Goal: Task Accomplishment & Management: Use online tool/utility

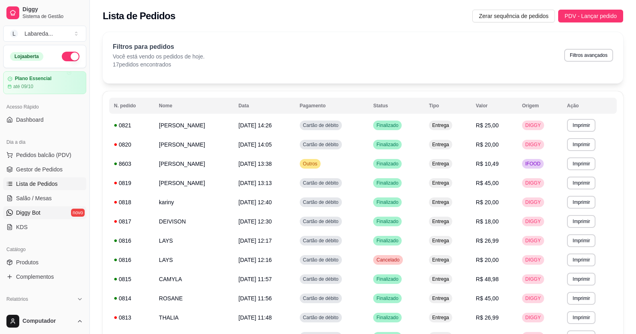
scroll to position [167, 0]
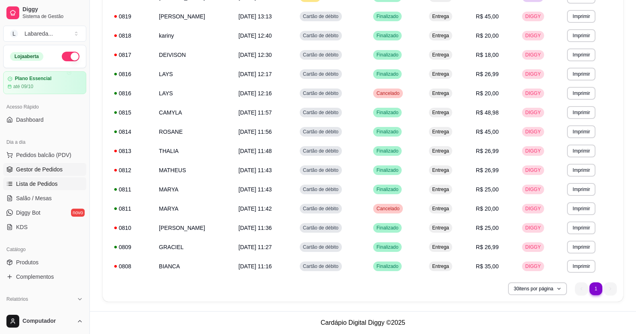
click at [40, 172] on span "Gestor de Pedidos" at bounding box center [39, 170] width 47 height 8
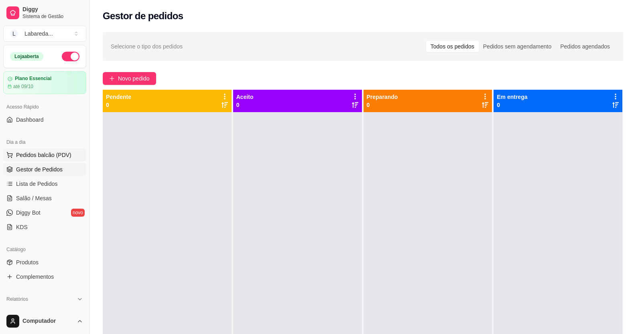
click at [26, 155] on span "Pedidos balcão (PDV)" at bounding box center [43, 155] width 55 height 8
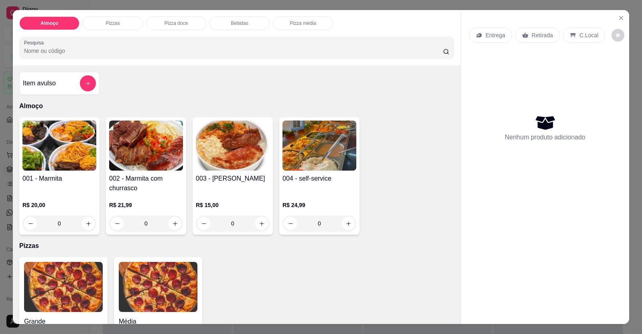
click at [8, 258] on div "Almoço Pizzas Pizza doce Bebidas Pizza média Pesquisa Item avulso Almoço 001 - …" at bounding box center [321, 167] width 642 height 334
click at [19, 261] on div "Grande a partir de R$ 0,00" at bounding box center [63, 308] width 88 height 103
click at [617, 18] on icon "Close" at bounding box center [620, 18] width 6 height 6
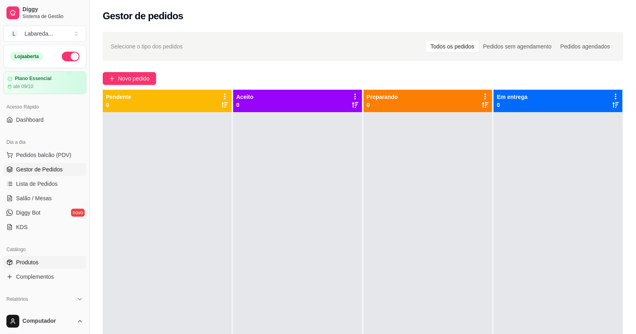
click at [27, 262] on span "Produtos" at bounding box center [27, 263] width 22 height 8
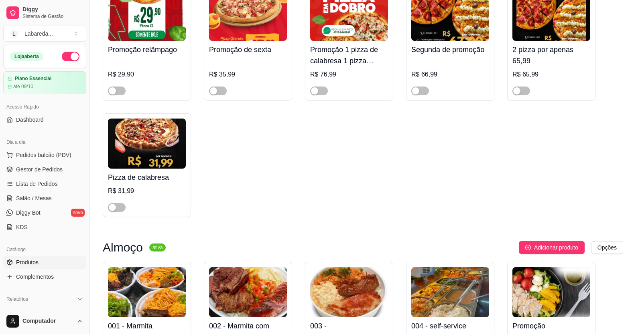
scroll to position [481, 0]
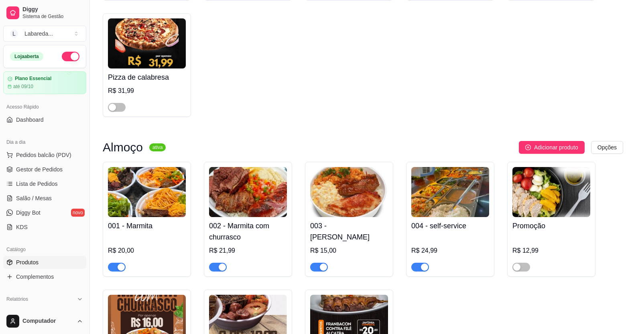
click at [219, 267] on div "button" at bounding box center [222, 267] width 7 height 7
click at [120, 271] on div "button" at bounding box center [120, 267] width 7 height 7
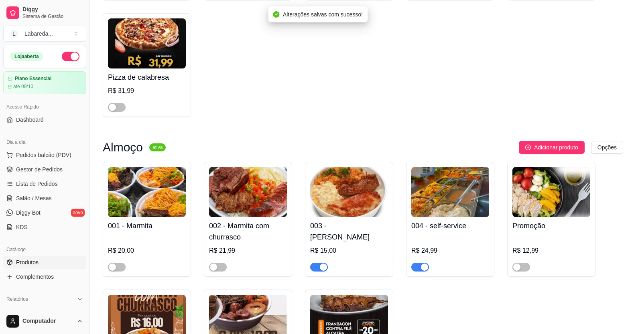
click at [319, 268] on button "button" at bounding box center [319, 267] width 18 height 9
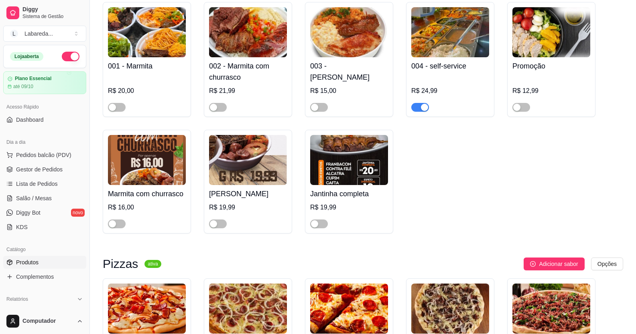
scroll to position [642, 0]
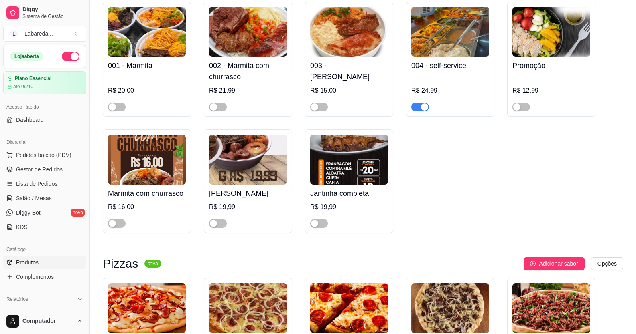
drag, startPoint x: 417, startPoint y: 109, endPoint x: 459, endPoint y: 117, distance: 43.0
click at [417, 109] on span "button" at bounding box center [420, 107] width 18 height 9
click at [314, 223] on div "button" at bounding box center [314, 223] width 7 height 7
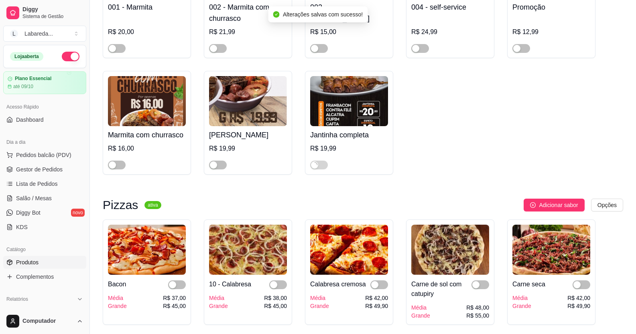
scroll to position [802, 0]
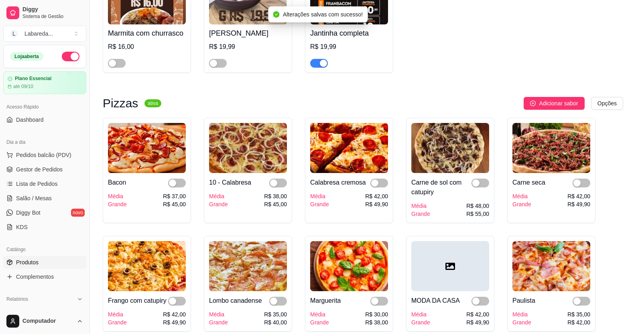
drag, startPoint x: 175, startPoint y: 188, endPoint x: 217, endPoint y: 193, distance: 42.4
click at [176, 188] on button "button" at bounding box center [177, 183] width 18 height 9
drag, startPoint x: 279, startPoint y: 189, endPoint x: 291, endPoint y: 185, distance: 12.2
click at [281, 188] on span "button" at bounding box center [278, 183] width 18 height 9
drag, startPoint x: 376, startPoint y: 183, endPoint x: 355, endPoint y: 199, distance: 26.1
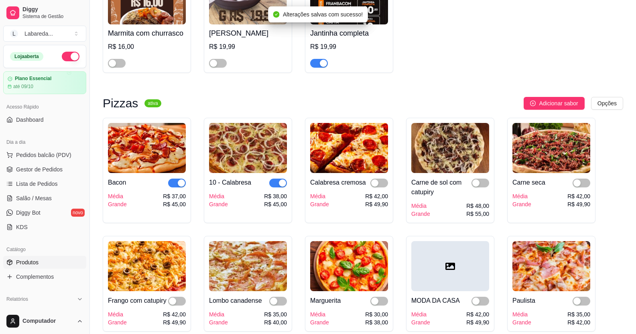
click at [377, 183] on div "button" at bounding box center [374, 183] width 7 height 7
drag, startPoint x: 484, startPoint y: 188, endPoint x: 489, endPoint y: 188, distance: 4.8
click at [489, 188] on div "Carne de sol com catupiry Média Grande R$ 48,00 R$ 55,00" at bounding box center [450, 170] width 88 height 105
drag, startPoint x: 579, startPoint y: 185, endPoint x: 541, endPoint y: 194, distance: 38.8
click at [579, 186] on div "button" at bounding box center [576, 183] width 7 height 7
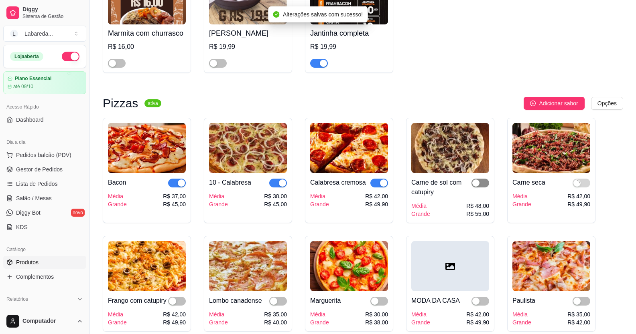
click at [477, 183] on div "button" at bounding box center [475, 183] width 7 height 7
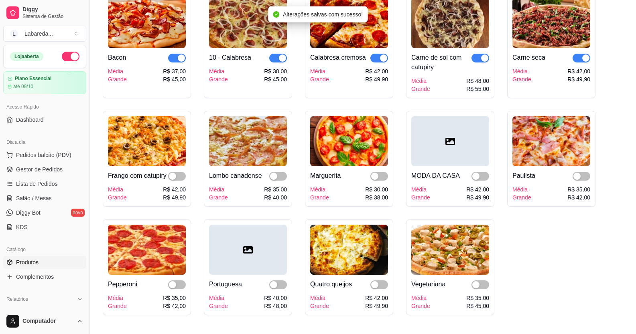
scroll to position [962, 0]
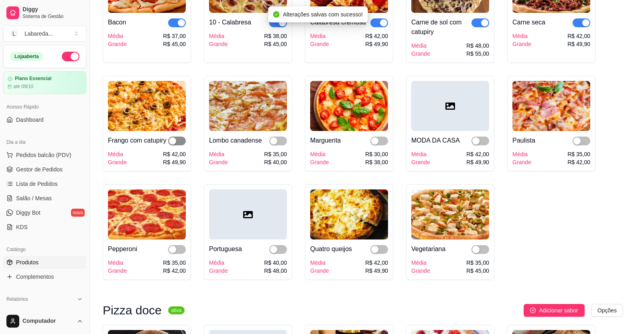
click at [177, 140] on span "button" at bounding box center [177, 141] width 18 height 9
drag, startPoint x: 283, startPoint y: 144, endPoint x: 297, endPoint y: 146, distance: 14.1
click at [282, 145] on span "button" at bounding box center [278, 141] width 18 height 9
click at [386, 144] on span "button" at bounding box center [379, 141] width 18 height 9
click at [475, 142] on div "button" at bounding box center [475, 141] width 7 height 7
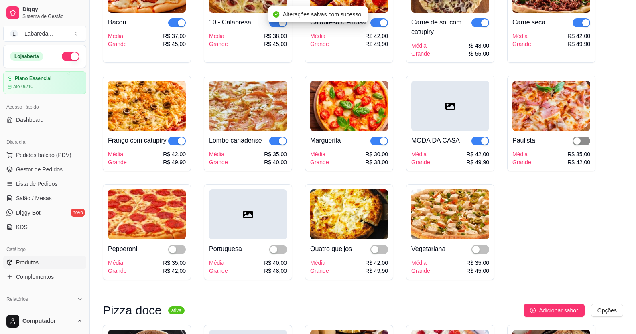
click at [585, 145] on span "button" at bounding box center [581, 141] width 18 height 9
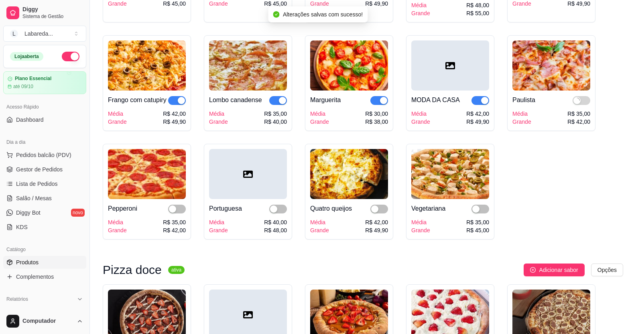
scroll to position [1042, 0]
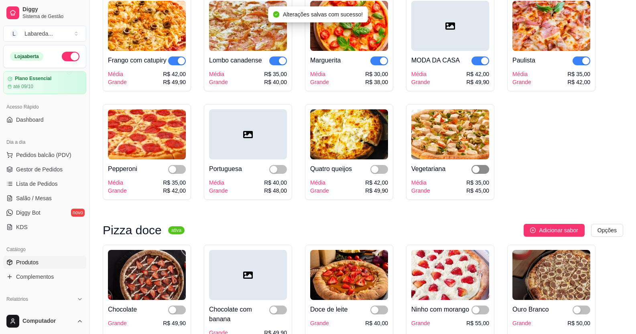
click at [477, 174] on span "button" at bounding box center [480, 169] width 18 height 9
click at [379, 174] on span "button" at bounding box center [379, 169] width 18 height 9
click at [279, 174] on span "button" at bounding box center [278, 169] width 18 height 9
click at [178, 174] on span "button" at bounding box center [177, 169] width 18 height 9
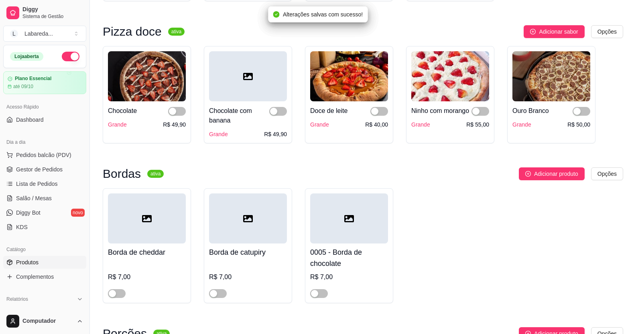
scroll to position [1243, 0]
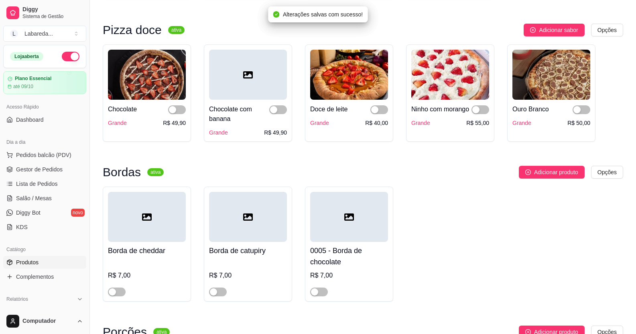
drag, startPoint x: 177, startPoint y: 121, endPoint x: 186, endPoint y: 121, distance: 8.8
click at [186, 121] on div "Chocolate Grande R$ 49,90" at bounding box center [147, 93] width 88 height 97
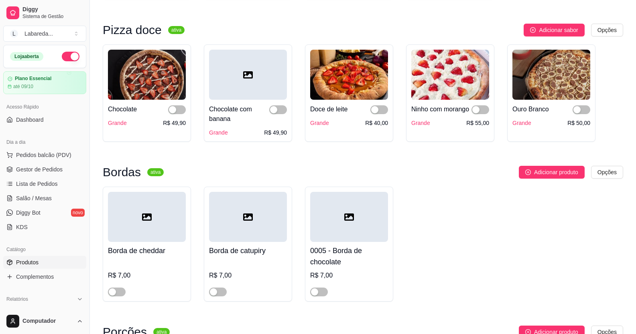
click at [278, 114] on span "button" at bounding box center [278, 109] width 18 height 9
drag, startPoint x: 175, startPoint y: 123, endPoint x: 180, endPoint y: 122, distance: 4.8
click at [180, 114] on button "button" at bounding box center [177, 109] width 18 height 9
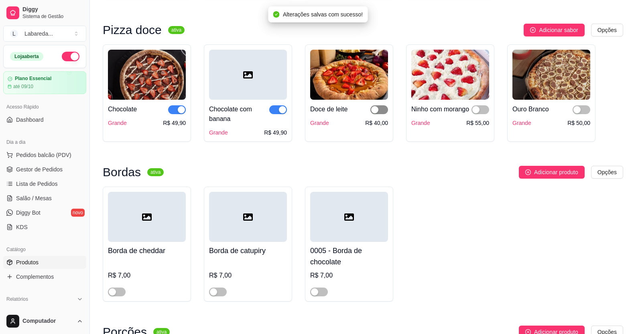
drag, startPoint x: 381, startPoint y: 119, endPoint x: 423, endPoint y: 132, distance: 44.3
click at [381, 114] on span "button" at bounding box center [379, 109] width 18 height 9
drag, startPoint x: 476, startPoint y: 121, endPoint x: 495, endPoint y: 125, distance: 19.1
click at [478, 113] on div "button" at bounding box center [475, 109] width 7 height 7
click at [584, 114] on span "button" at bounding box center [581, 109] width 18 height 9
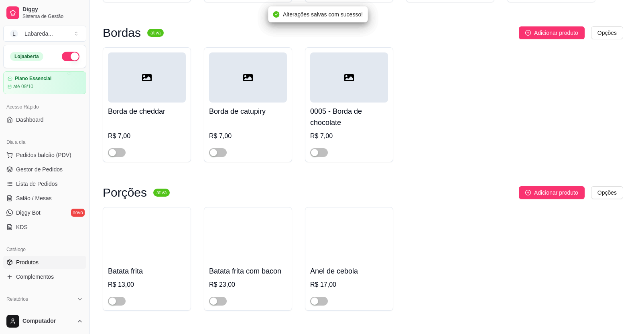
scroll to position [1403, 0]
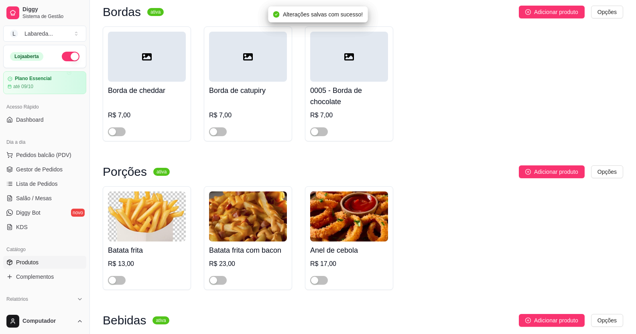
drag, startPoint x: 215, startPoint y: 141, endPoint x: 199, endPoint y: 152, distance: 19.0
click at [215, 136] on div "button" at bounding box center [213, 131] width 7 height 7
click at [120, 136] on span "button" at bounding box center [117, 132] width 18 height 9
click at [316, 136] on div "button" at bounding box center [314, 131] width 7 height 7
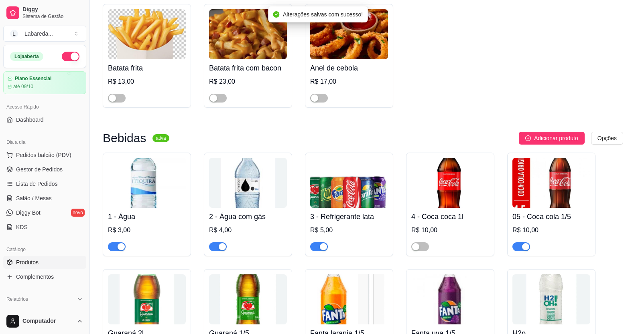
scroll to position [1564, 0]
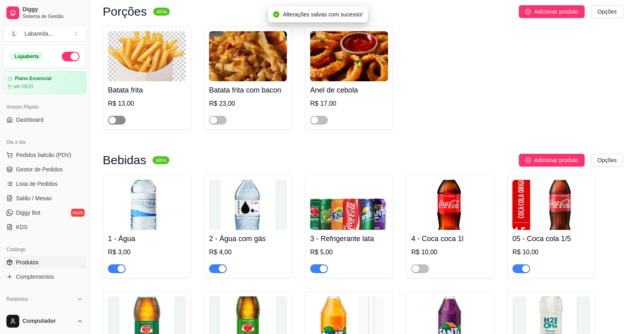
click at [119, 125] on span "button" at bounding box center [117, 120] width 18 height 9
click at [221, 125] on span "button" at bounding box center [218, 120] width 18 height 9
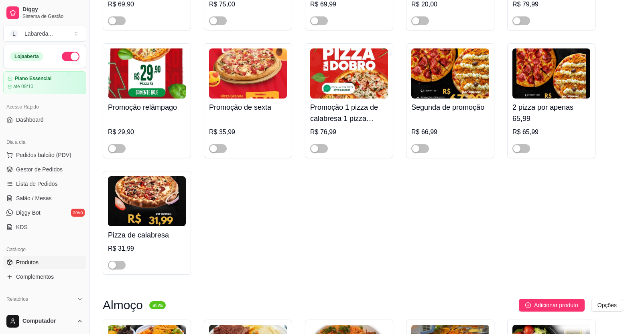
scroll to position [321, 0]
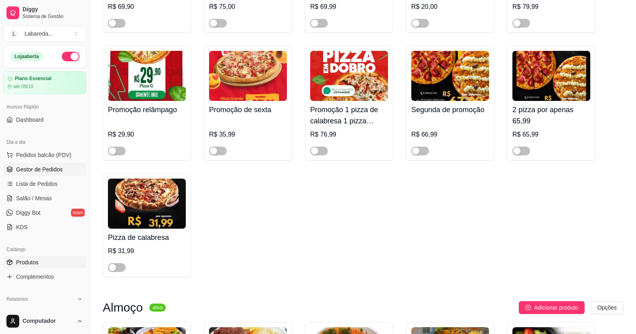
click at [13, 166] on link "Gestor de Pedidos" at bounding box center [44, 169] width 83 height 13
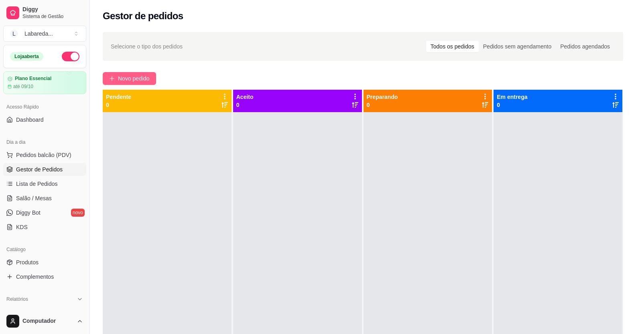
click at [150, 80] on span "Novo pedido" at bounding box center [134, 78] width 32 height 9
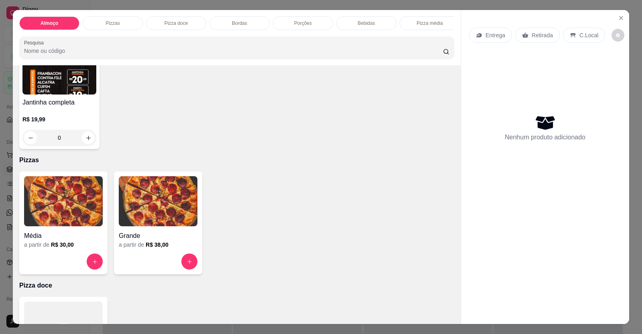
scroll to position [80, 0]
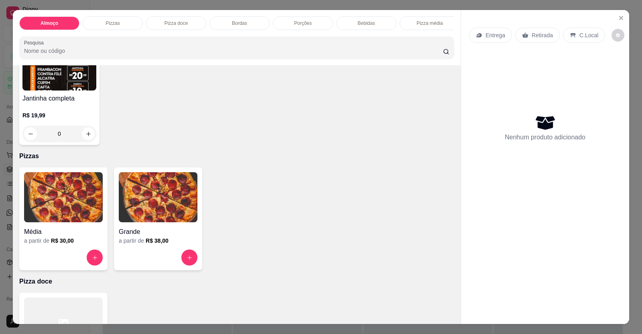
drag, startPoint x: 342, startPoint y: 118, endPoint x: 200, endPoint y: 219, distance: 173.8
click at [200, 219] on div "Média a partir de R$ 30,00 Grande a partir de R$ 38,00" at bounding box center [236, 219] width 435 height 103
click at [72, 200] on img at bounding box center [63, 197] width 79 height 50
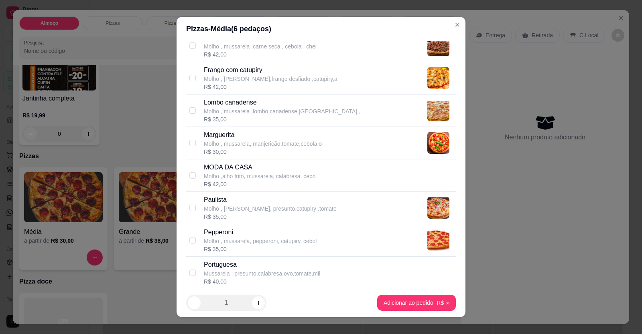
scroll to position [160, 0]
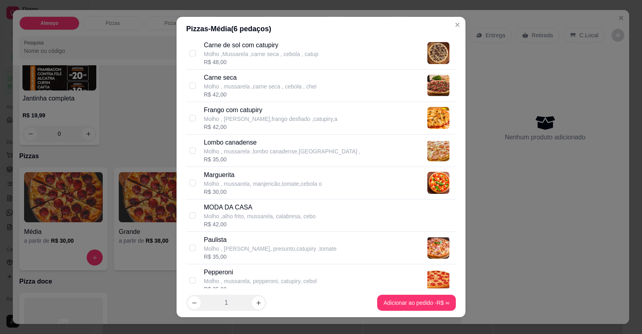
drag, startPoint x: 235, startPoint y: 137, endPoint x: 233, endPoint y: 145, distance: 7.7
click at [235, 140] on div "Lombo canadense Molho , mussarela ,lombo canadense,presunto , R$ 35,00" at bounding box center [320, 151] width 269 height 32
checkbox input "true"
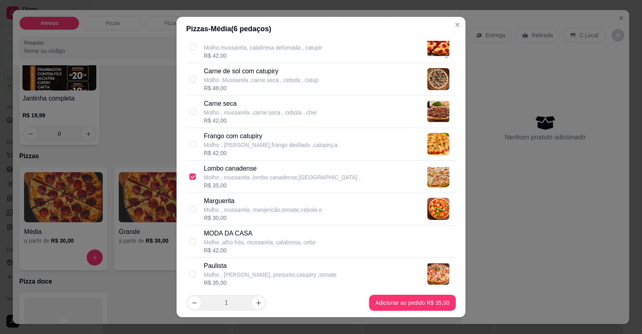
scroll to position [120, 0]
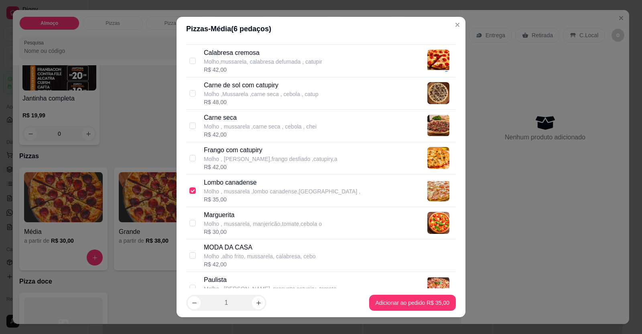
click at [244, 146] on p "Frango com catupiry" at bounding box center [271, 151] width 134 height 10
checkbox input "true"
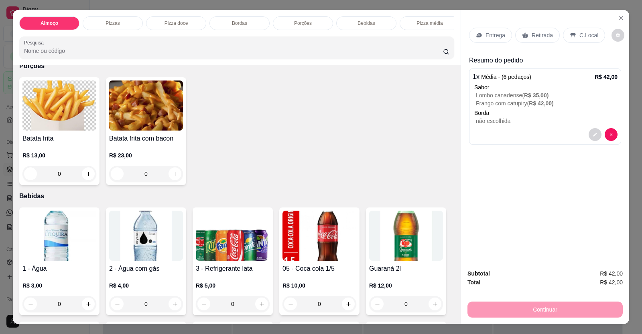
scroll to position [682, 0]
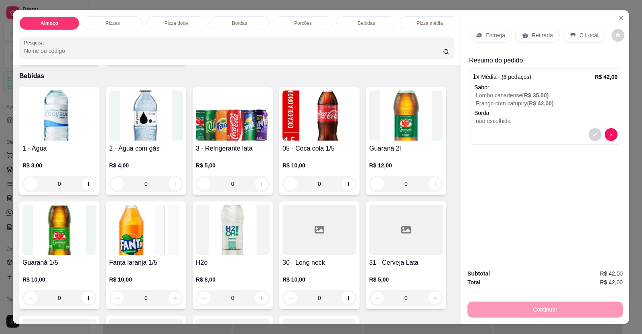
click at [282, 121] on img at bounding box center [319, 116] width 74 height 50
click at [210, 127] on img at bounding box center [233, 116] width 74 height 50
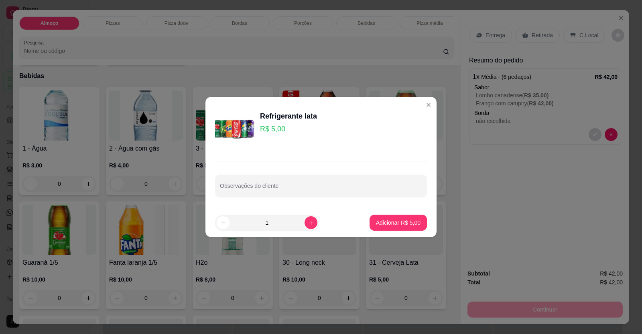
click at [312, 172] on div "Observações do cliente" at bounding box center [320, 179] width 231 height 59
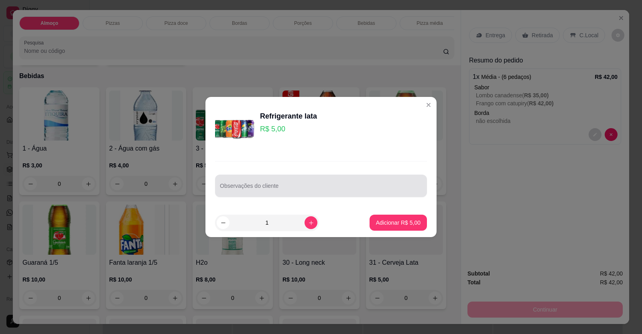
click at [310, 177] on div "Observações do cliente" at bounding box center [321, 186] width 212 height 22
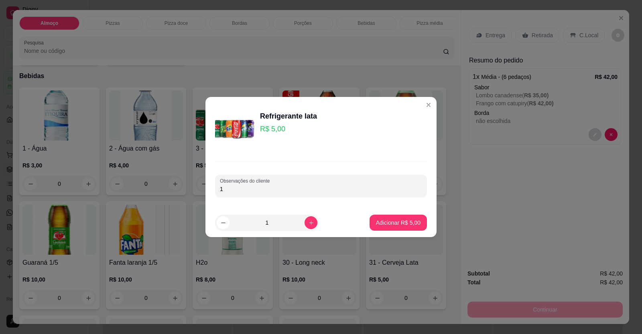
type input "1"
type input "1 SPRIT LATA"
click at [385, 221] on p "Adicionar R$ 5,00" at bounding box center [397, 223] width 43 height 8
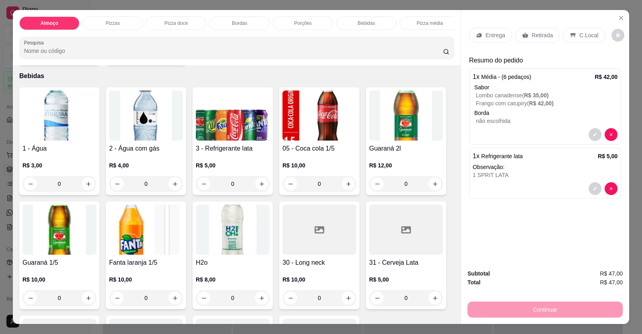
click at [491, 35] on p "Entrega" at bounding box center [495, 35] width 20 height 8
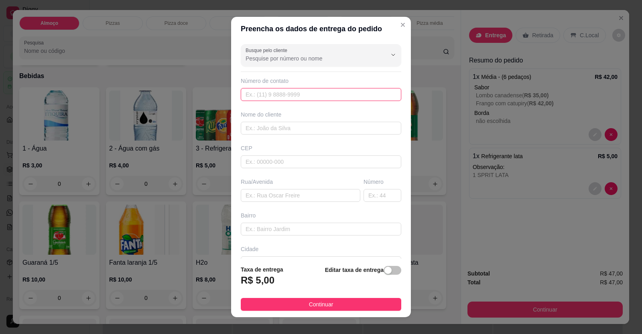
click at [292, 100] on input "text" at bounding box center [321, 94] width 160 height 13
type input "[PHONE_NUMBER]"
drag, startPoint x: 304, startPoint y: 136, endPoint x: 306, endPoint y: 131, distance: 4.7
click at [304, 134] on div "Busque pelo cliente Número de contato [PHONE_NUMBER] Nome do cliente CEP Rua/[G…" at bounding box center [321, 150] width 180 height 219
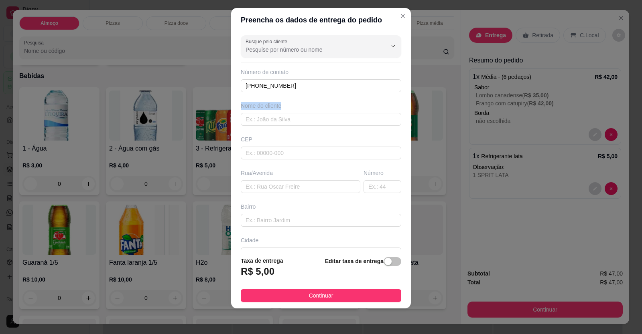
click at [310, 111] on div "Nome do cliente" at bounding box center [321, 114] width 164 height 24
click at [317, 123] on input "text" at bounding box center [321, 119] width 160 height 13
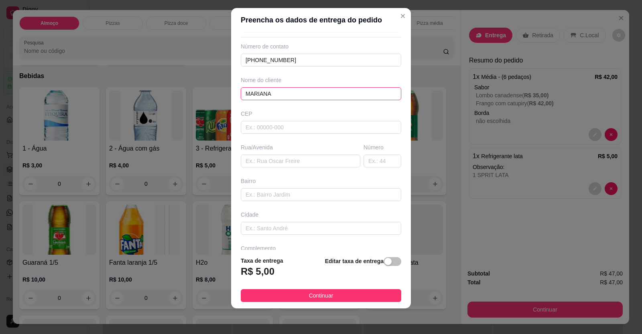
scroll to position [52, 0]
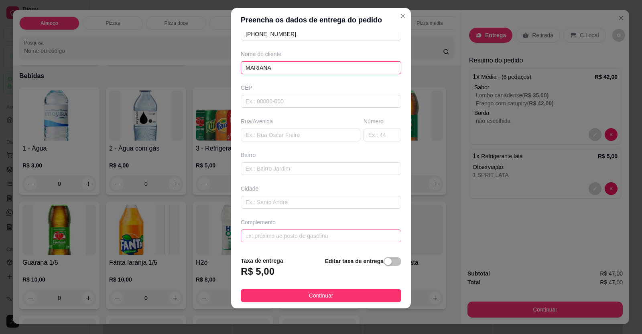
type input "MARIANA"
click at [315, 237] on input "text" at bounding box center [321, 236] width 160 height 13
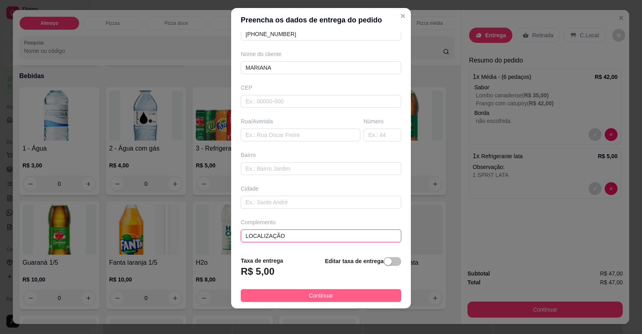
type input "LOCALIZAÇÃO"
click at [357, 302] on button "Continuar" at bounding box center [321, 295] width 160 height 13
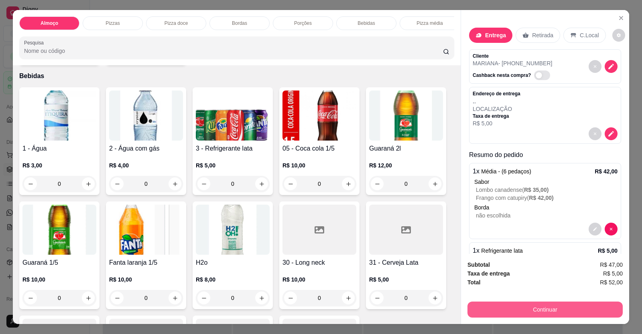
click at [490, 310] on button "Continuar" at bounding box center [544, 310] width 155 height 16
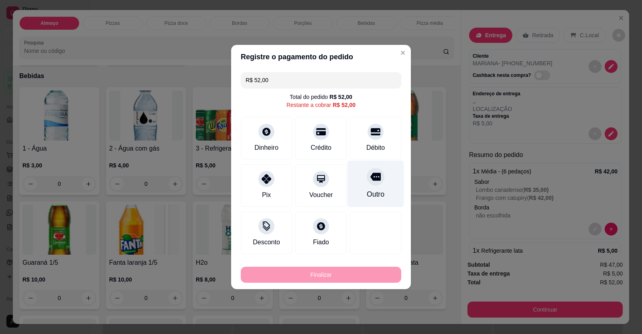
drag, startPoint x: 371, startPoint y: 136, endPoint x: 348, endPoint y: 176, distance: 46.7
click at [372, 136] on div at bounding box center [375, 132] width 16 height 16
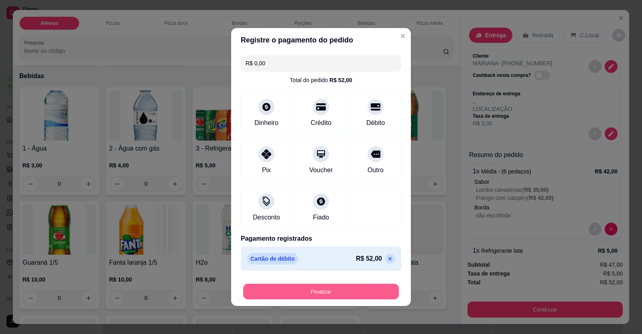
click at [357, 289] on button "Finalizar" at bounding box center [321, 292] width 156 height 16
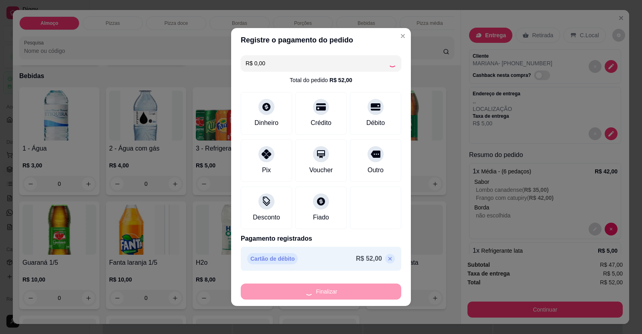
type input "-R$ 52,00"
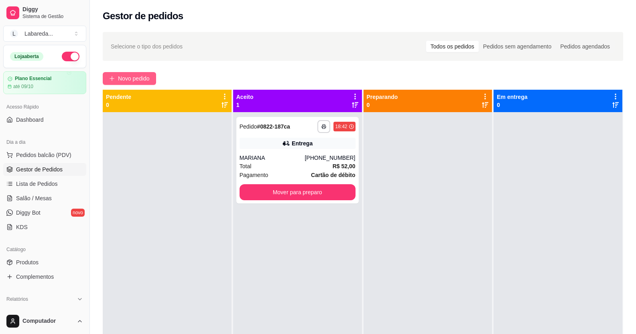
click at [115, 80] on button "Novo pedido" at bounding box center [129, 78] width 53 height 13
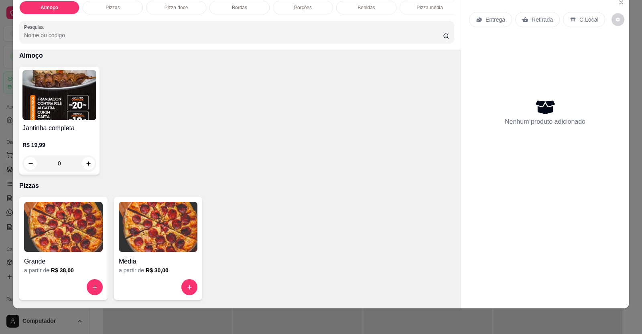
scroll to position [80, 0]
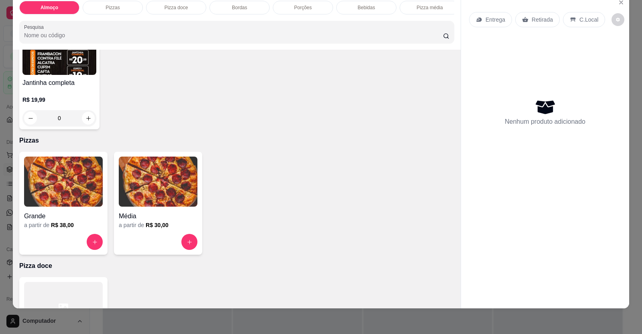
click at [114, 202] on div "Média a partir de R$ 30,00" at bounding box center [158, 203] width 88 height 103
click at [43, 221] on h4 "Grande" at bounding box center [63, 217] width 79 height 10
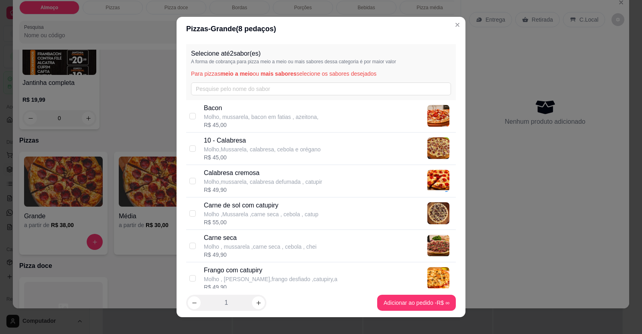
click at [236, 153] on p "Molho,Mussarela, calabresa, cebola e orégano" at bounding box center [262, 150] width 117 height 8
checkbox input "true"
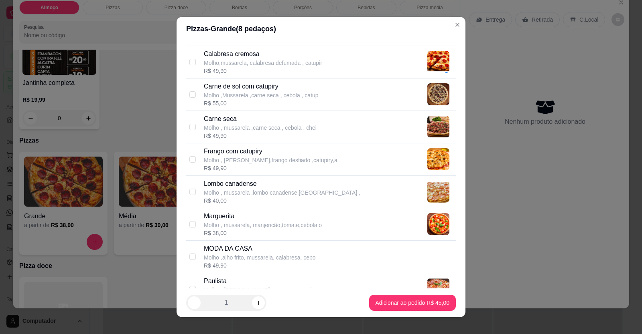
scroll to position [120, 0]
click at [233, 213] on p "Marguerita" at bounding box center [263, 216] width 118 height 10
checkbox input "true"
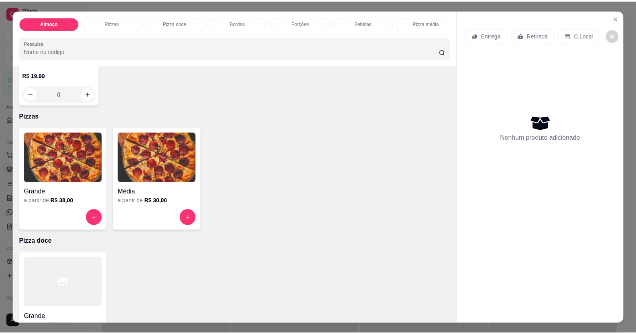
scroll to position [0, 0]
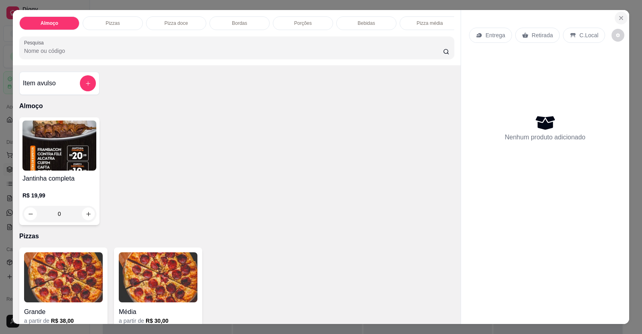
click at [617, 20] on icon "Close" at bounding box center [620, 18] width 6 height 6
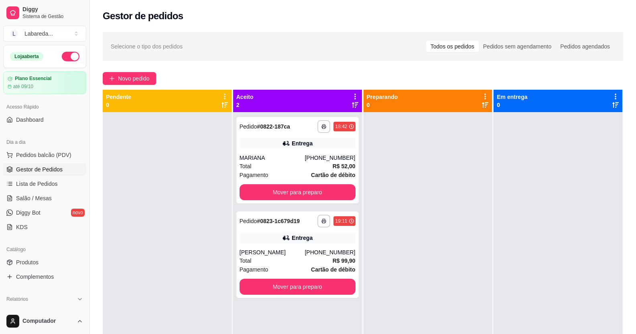
drag, startPoint x: 496, startPoint y: 22, endPoint x: 415, endPoint y: 255, distance: 246.6
click at [415, 255] on div at bounding box center [427, 279] width 129 height 334
click at [52, 155] on span "Pedidos balcão (PDV)" at bounding box center [43, 155] width 55 height 8
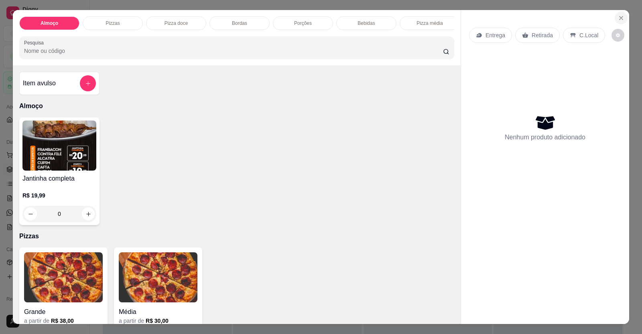
click at [615, 14] on button "Close" at bounding box center [620, 18] width 13 height 13
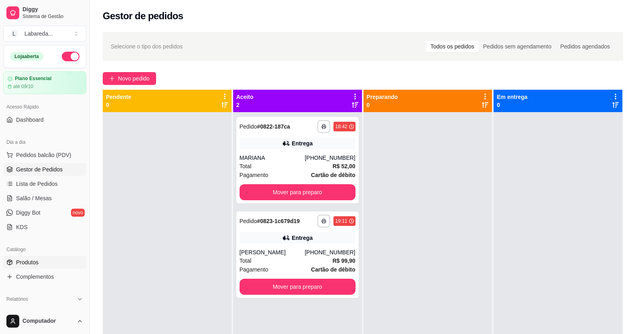
click at [36, 265] on span "Produtos" at bounding box center [27, 263] width 22 height 8
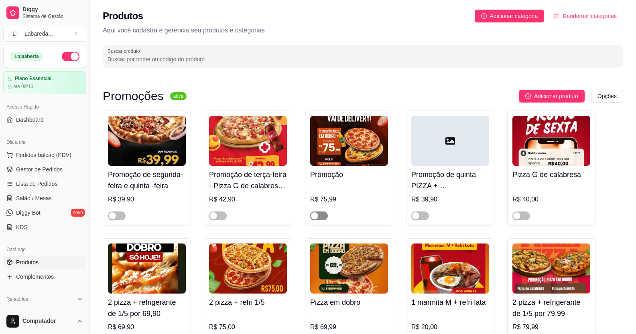
click at [324, 219] on span "button" at bounding box center [319, 216] width 18 height 9
click at [123, 214] on span "button" at bounding box center [117, 216] width 18 height 9
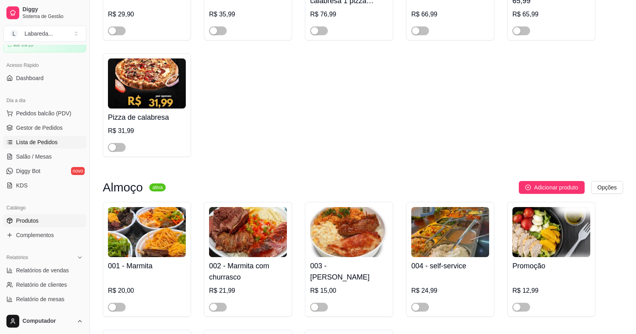
scroll to position [2, 0]
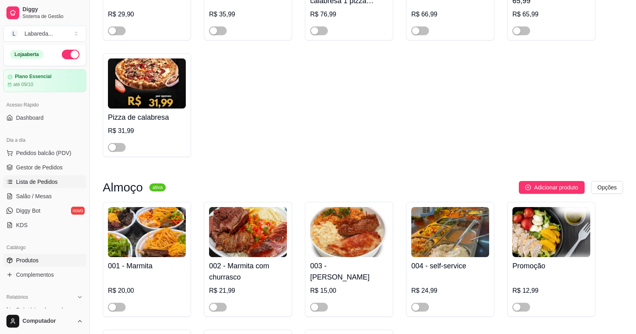
click at [32, 179] on span "Lista de Pedidos" at bounding box center [37, 182] width 42 height 8
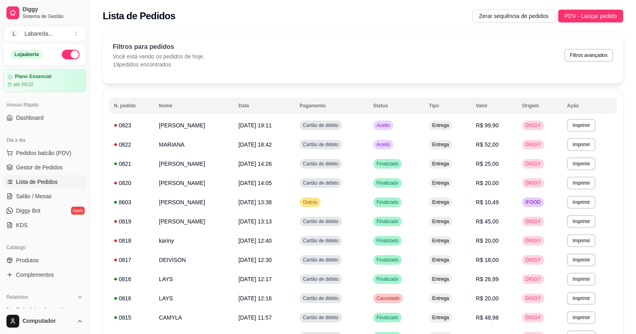
click at [587, 61] on button "Filtros avançados" at bounding box center [588, 55] width 49 height 13
select select "0"
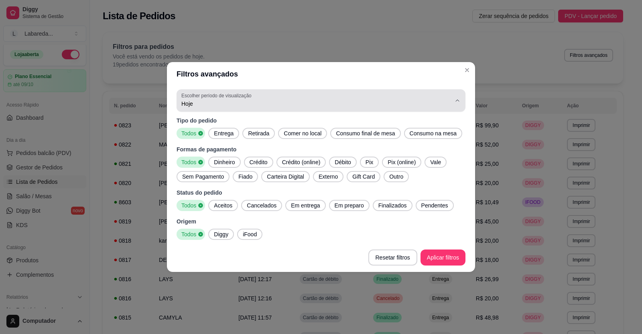
click at [265, 101] on span "Hoje" at bounding box center [315, 104] width 269 height 8
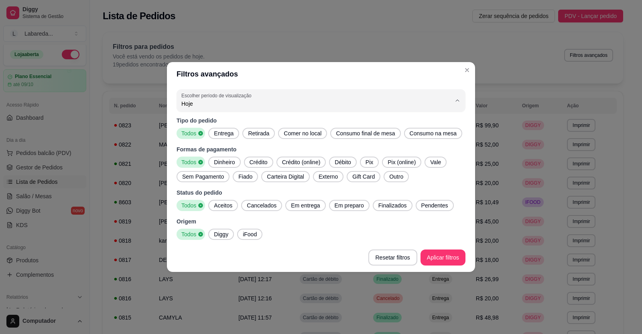
click at [256, 134] on span "Ontem" at bounding box center [316, 136] width 257 height 8
type input "1"
select select "1"
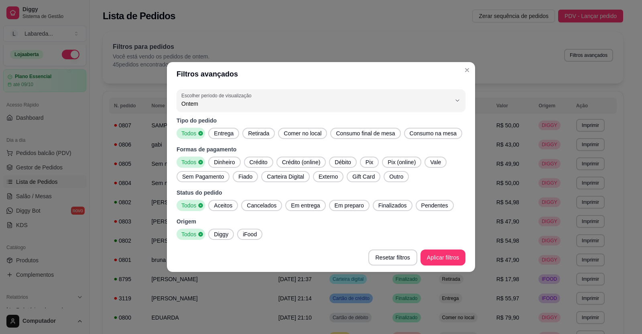
drag, startPoint x: 385, startPoint y: 208, endPoint x: 374, endPoint y: 214, distance: 12.9
click at [386, 208] on span "Finalizados" at bounding box center [392, 206] width 35 height 8
drag, startPoint x: 224, startPoint y: 239, endPoint x: 238, endPoint y: 236, distance: 14.3
click at [223, 238] on div "Diggy" at bounding box center [221, 234] width 26 height 11
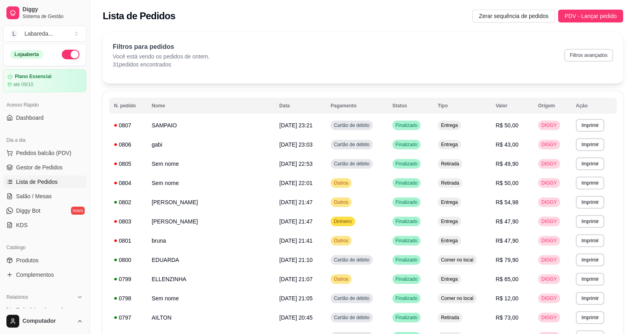
click at [594, 56] on button "Filtros avançados" at bounding box center [588, 55] width 49 height 13
select select "1"
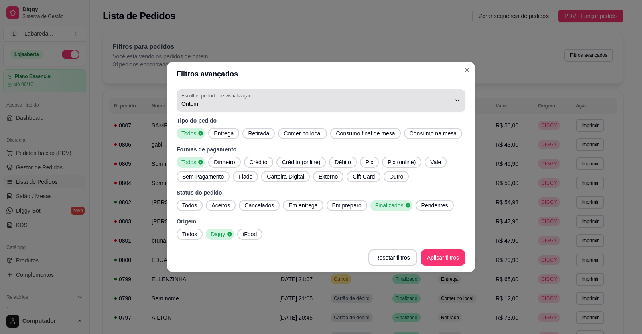
click at [260, 109] on button "Escolher período de visualização Ontem" at bounding box center [320, 100] width 289 height 22
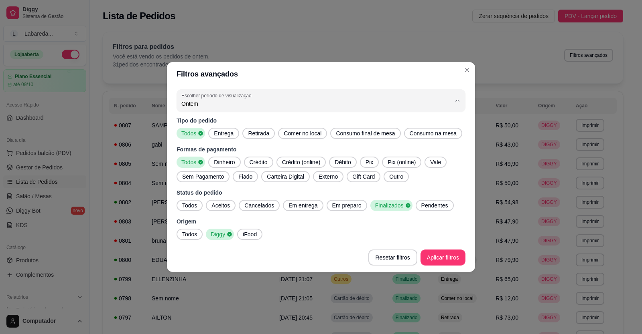
click at [238, 125] on span "Hoje" at bounding box center [316, 123] width 257 height 8
type input "0"
select select "0"
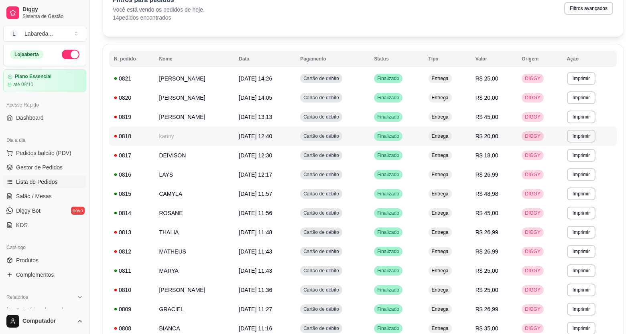
scroll to position [29, 0]
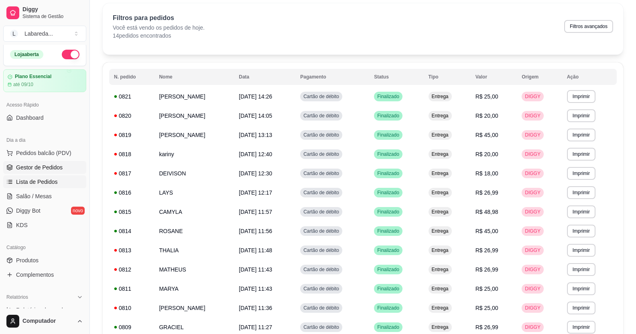
drag, startPoint x: 41, startPoint y: 166, endPoint x: 40, endPoint y: 175, distance: 9.3
click at [41, 166] on span "Gestor de Pedidos" at bounding box center [39, 168] width 47 height 8
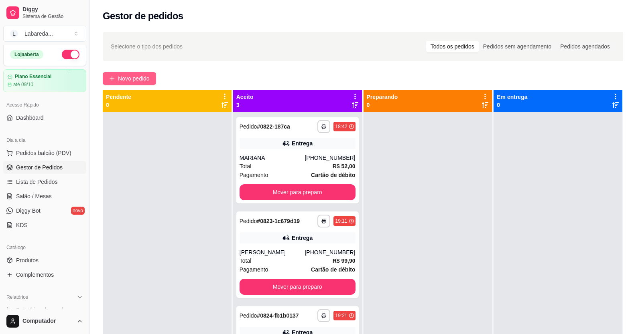
click at [132, 73] on button "Novo pedido" at bounding box center [129, 78] width 53 height 13
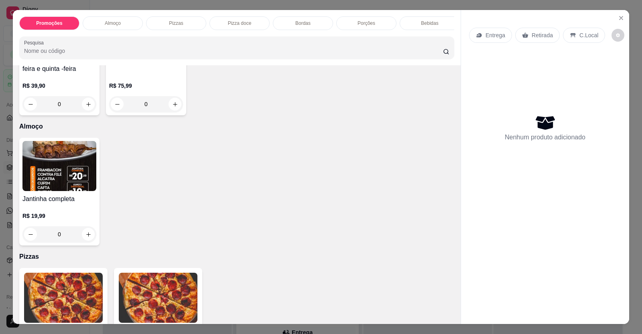
scroll to position [120, 0]
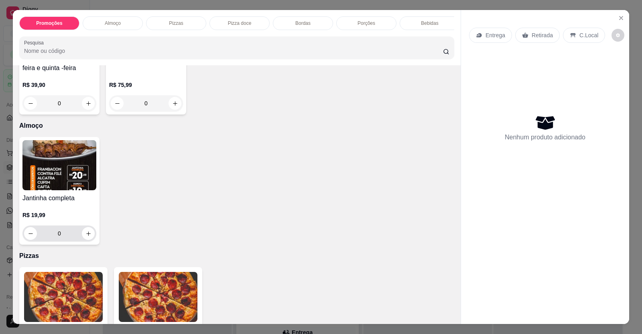
click at [87, 237] on icon "increase-product-quantity" at bounding box center [88, 234] width 6 height 6
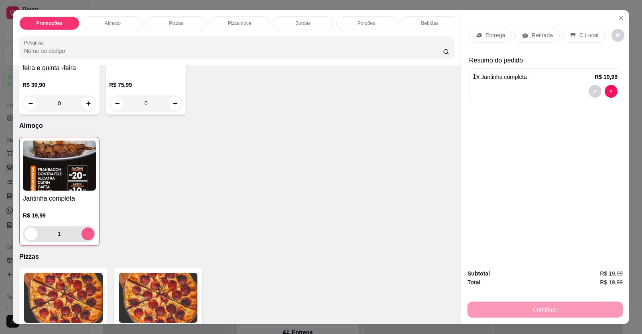
type input "1"
click at [486, 40] on div "Entrega" at bounding box center [490, 35] width 43 height 15
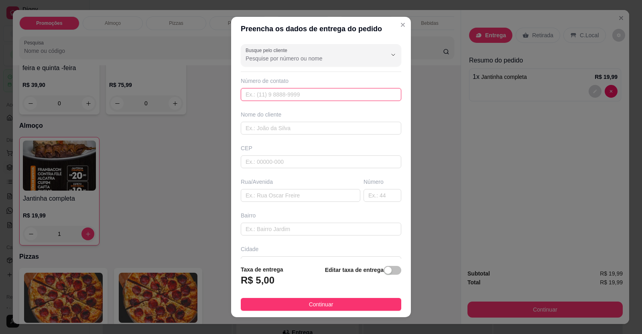
click at [343, 91] on input "text" at bounding box center [321, 94] width 160 height 13
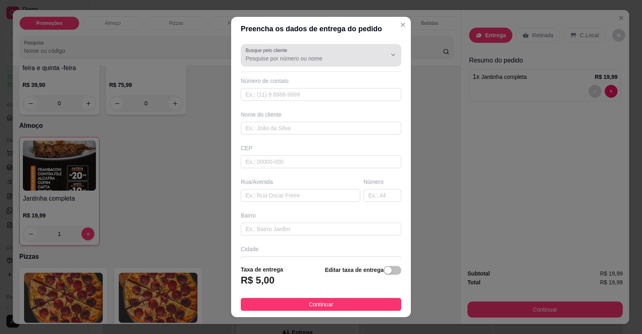
click at [326, 63] on div at bounding box center [320, 55] width 151 height 16
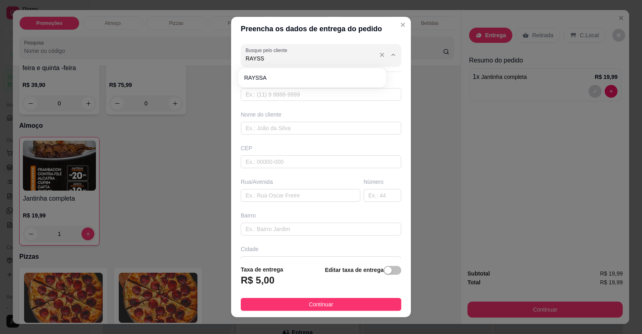
type input "RAYSSA"
click at [318, 73] on li "RAYSSA" at bounding box center [312, 77] width 142 height 13
type input "38998286868"
type input "RAYSSA"
type input "LOCALIZAÇÃO"
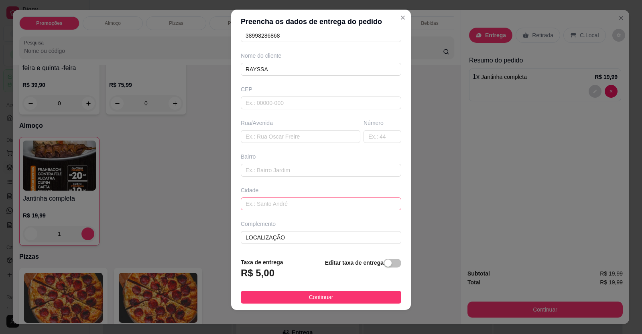
scroll to position [9, 0]
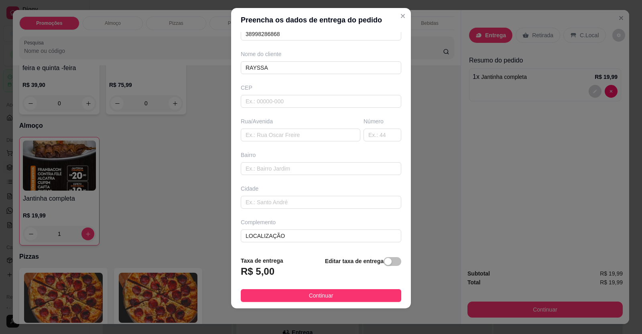
type input "RAYSSA"
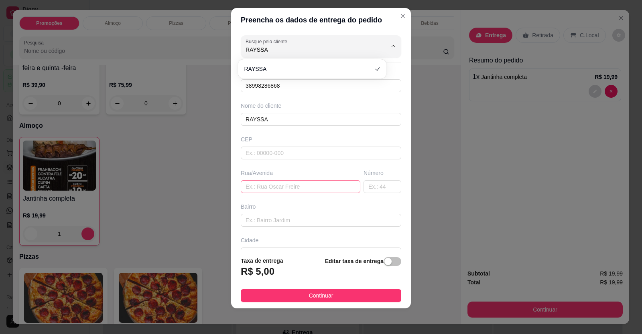
click at [257, 186] on input "text" at bounding box center [300, 186] width 119 height 13
paste input "[STREET_ADDRESS].L.07 casa do fundo [GEOGRAPHIC_DATA]"
type input "[STREET_ADDRESS].L.07 casa do fundo [GEOGRAPHIC_DATA]"
click at [263, 225] on input "text" at bounding box center [321, 220] width 160 height 13
paste input "Rua da PR industrial"
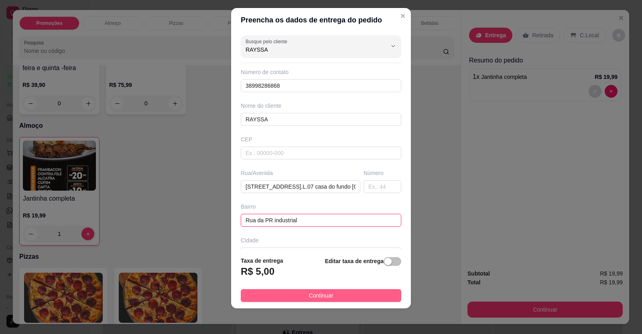
type input "Rua da PR industrial"
click at [302, 291] on button "Continuar" at bounding box center [321, 295] width 160 height 13
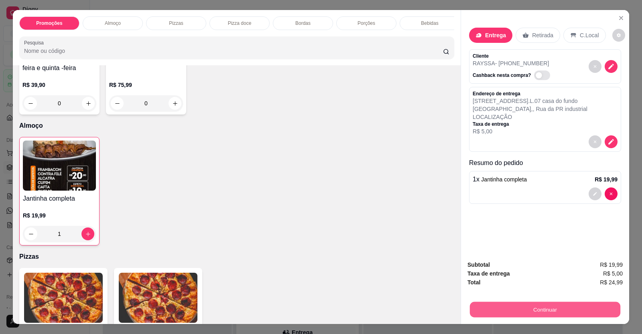
click at [470, 311] on button "Continuar" at bounding box center [545, 310] width 150 height 16
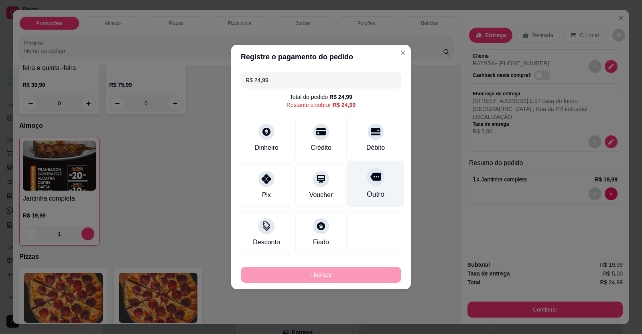
click at [374, 143] on div "Débito" at bounding box center [375, 148] width 18 height 10
type input "R$ 0,00"
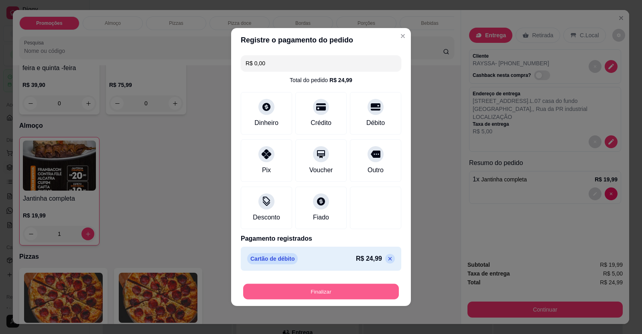
click at [372, 296] on button "Finalizar" at bounding box center [321, 292] width 156 height 16
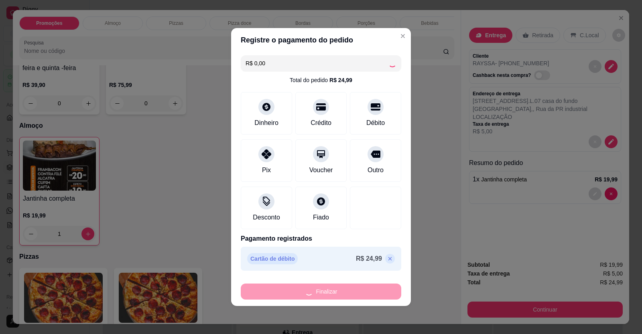
type input "0"
type input "-R$ 24,99"
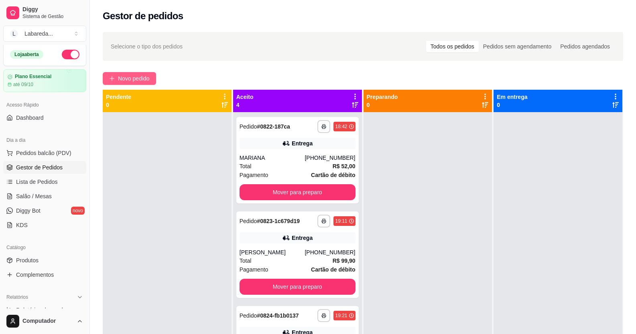
click at [154, 80] on button "Novo pedido" at bounding box center [129, 78] width 53 height 13
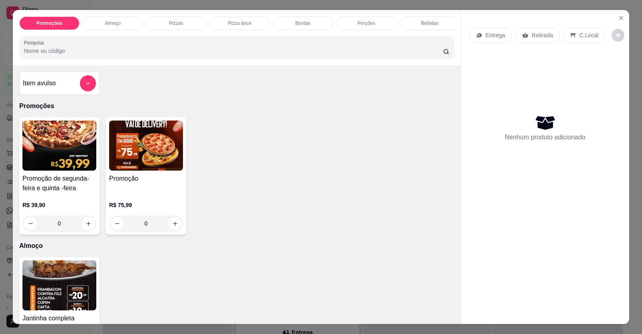
click at [63, 192] on h4 "Promoção de segunda-feira e quinta -feira" at bounding box center [59, 183] width 74 height 19
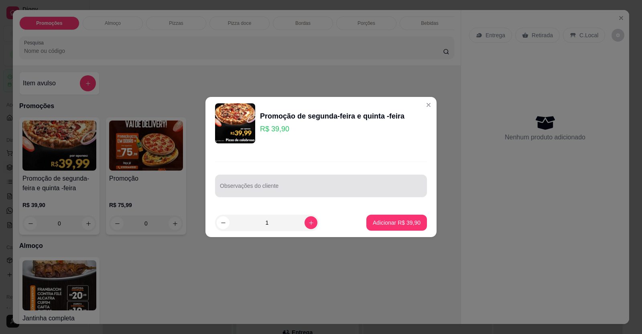
click at [273, 180] on div at bounding box center [321, 186] width 202 height 16
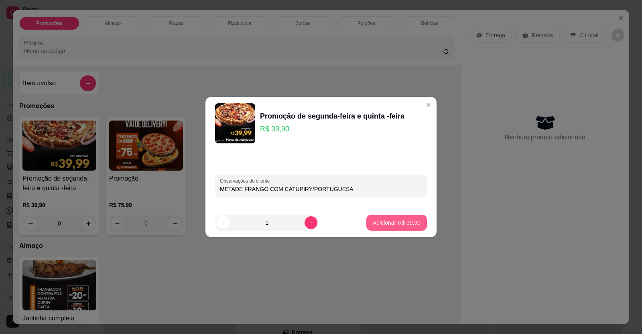
type input "METADE FRANGO COM CATUPIRY/PORTUGUESA"
click at [383, 223] on p "Adicionar R$ 39,90" at bounding box center [396, 223] width 48 height 8
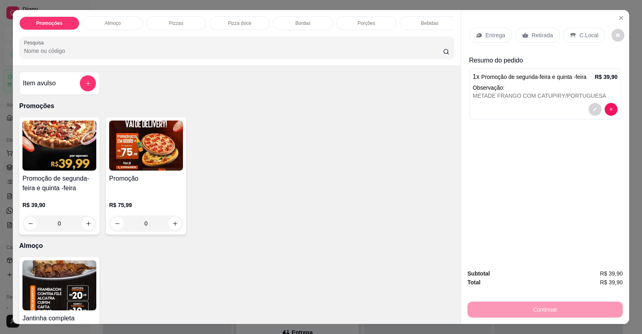
click at [538, 38] on p "Retirada" at bounding box center [541, 35] width 21 height 8
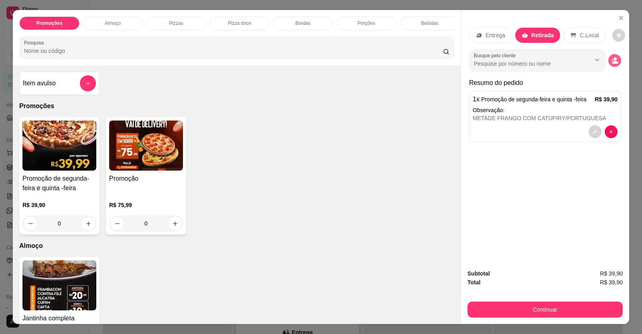
click at [608, 61] on button "decrease-product-quantity" at bounding box center [614, 60] width 13 height 13
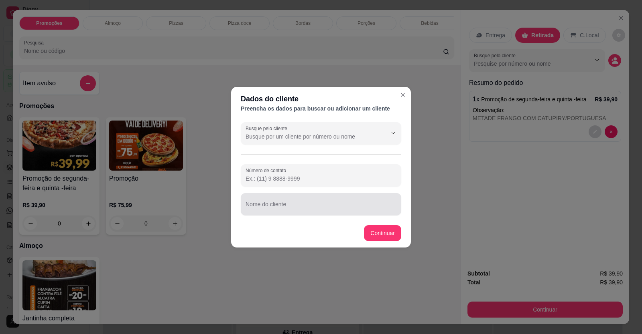
click at [341, 207] on input "Nome do cliente" at bounding box center [320, 208] width 151 height 8
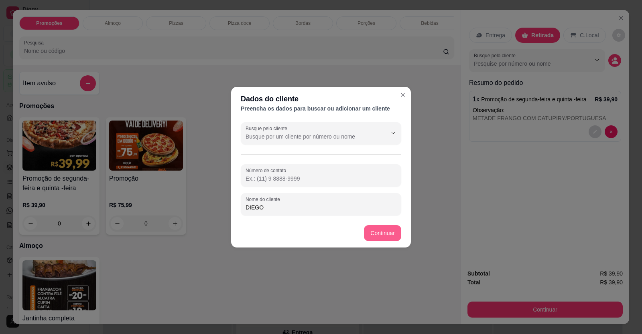
type input "DIEGO"
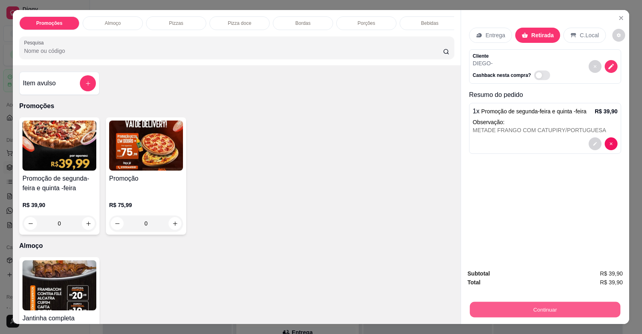
click at [492, 308] on button "Continuar" at bounding box center [545, 310] width 150 height 16
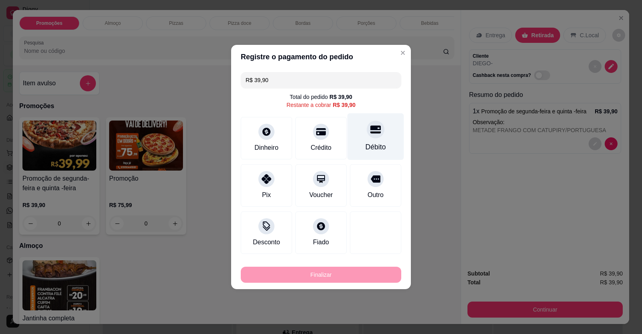
click at [357, 134] on div "Débito" at bounding box center [375, 136] width 57 height 47
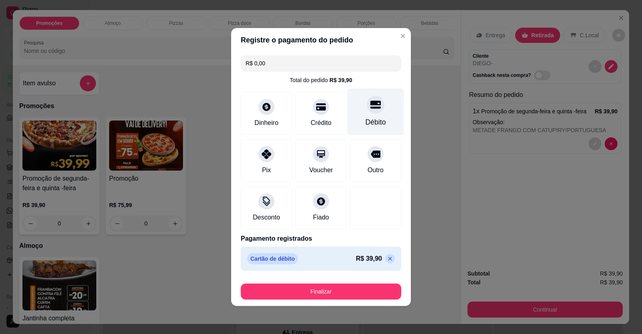
drag, startPoint x: 377, startPoint y: 121, endPoint x: 372, endPoint y: 123, distance: 5.0
click at [375, 121] on div "Débito" at bounding box center [375, 122] width 20 height 10
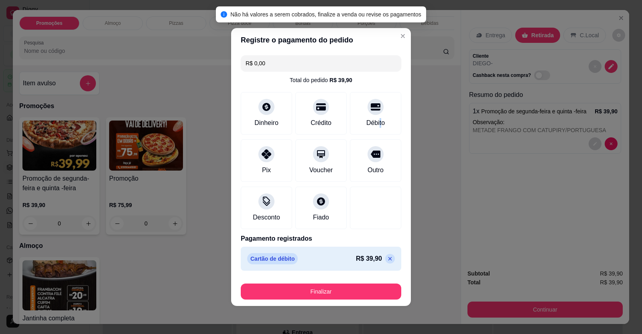
click at [351, 300] on button "Finalizar" at bounding box center [321, 292] width 160 height 16
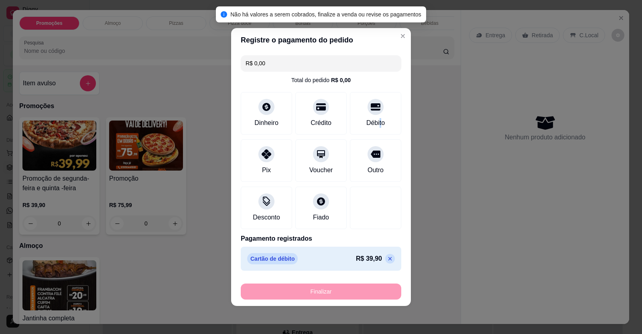
type input "-R$ 39,90"
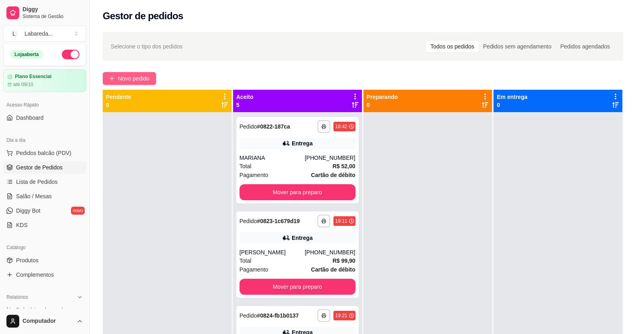
drag, startPoint x: 341, startPoint y: 308, endPoint x: 128, endPoint y: 77, distance: 314.4
click at [128, 77] on span "Novo pedido" at bounding box center [134, 78] width 32 height 9
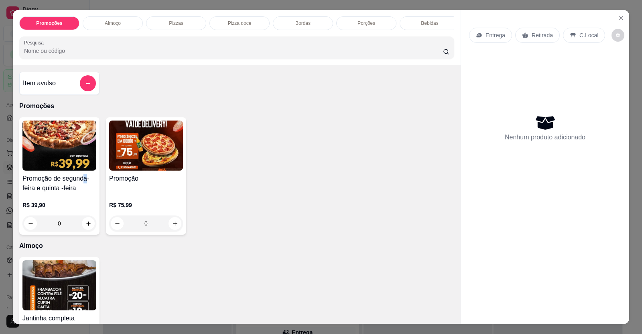
click at [81, 183] on h4 "Promoção de segunda-feira e quinta -feira" at bounding box center [59, 183] width 74 height 19
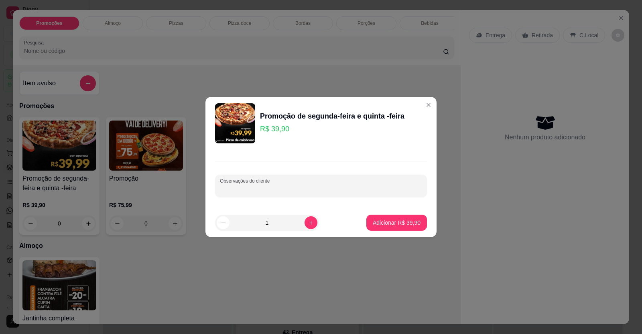
click at [280, 186] on input "Observações do cliente" at bounding box center [321, 189] width 202 height 8
type input "BACON/PORTUGUESA"
click at [392, 228] on button "Adicionar R$ 39,90" at bounding box center [396, 223] width 61 height 16
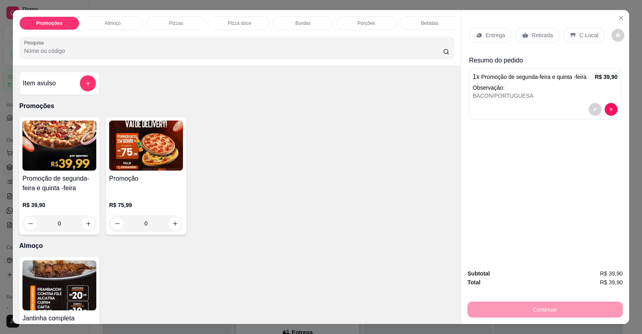
click at [498, 40] on div "Entrega" at bounding box center [490, 35] width 43 height 15
click at [488, 32] on p "Entrega" at bounding box center [495, 35] width 20 height 8
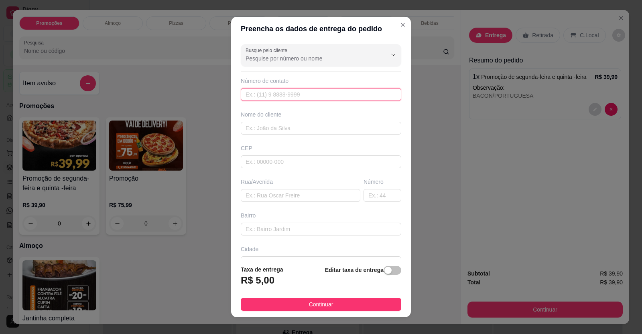
click at [333, 91] on input "text" at bounding box center [321, 94] width 160 height 13
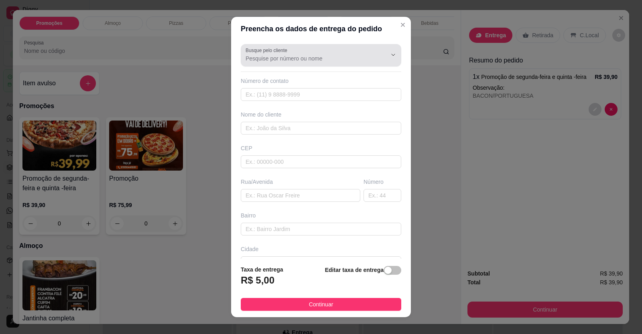
click at [280, 61] on input "Busque pelo cliente" at bounding box center [309, 59] width 128 height 8
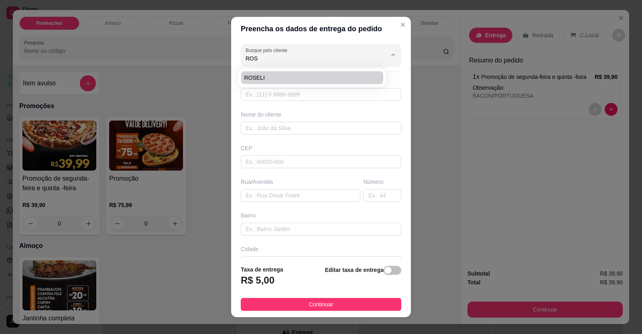
click at [262, 74] on span "ROSELI" at bounding box center [308, 78] width 128 height 8
type input "ROSELI"
type input "61996276770"
type input "ROSELI"
type input "[STREET_ADDRESS]"
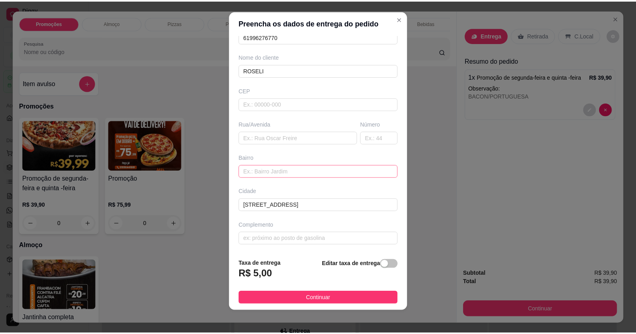
scroll to position [9, 0]
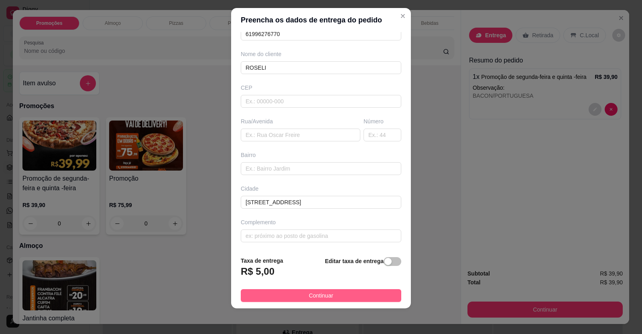
type input "ROSELI"
drag, startPoint x: 336, startPoint y: 296, endPoint x: 390, endPoint y: 293, distance: 53.8
click at [336, 296] on button "Continuar" at bounding box center [321, 295] width 160 height 13
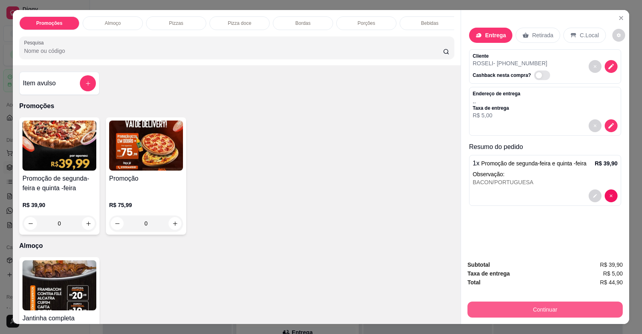
click at [507, 313] on button "Continuar" at bounding box center [544, 310] width 155 height 16
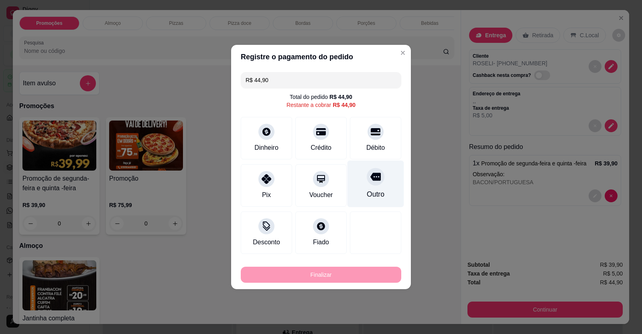
drag, startPoint x: 362, startPoint y: 144, endPoint x: 366, endPoint y: 161, distance: 17.4
click at [366, 144] on div "Débito" at bounding box center [375, 148] width 18 height 10
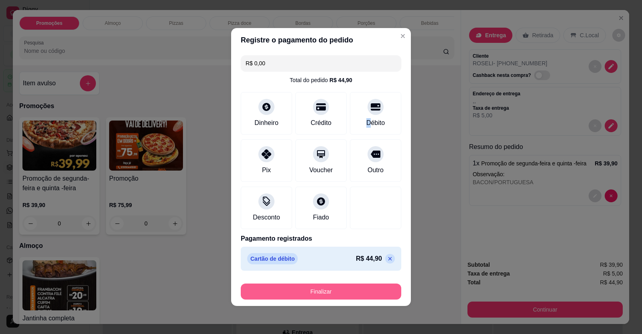
click at [366, 287] on button "Finalizar" at bounding box center [321, 292] width 160 height 16
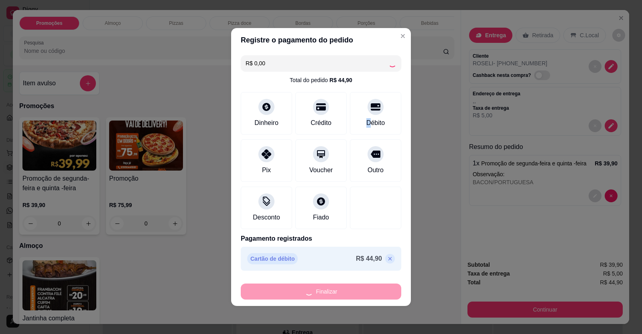
type input "-R$ 44,90"
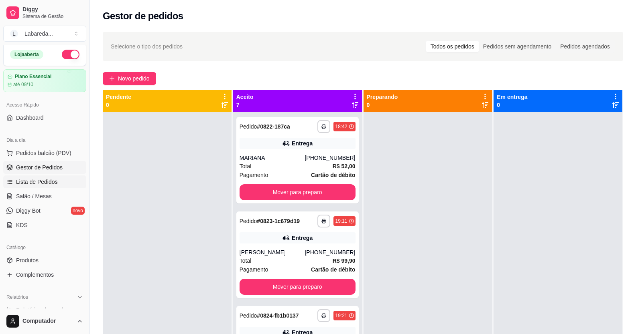
click at [43, 179] on span "Lista de Pedidos" at bounding box center [37, 182] width 42 height 8
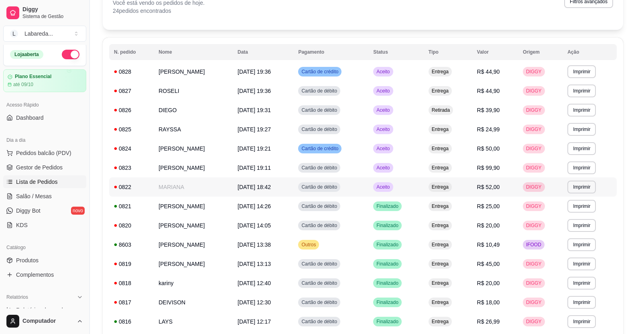
scroll to position [80, 0]
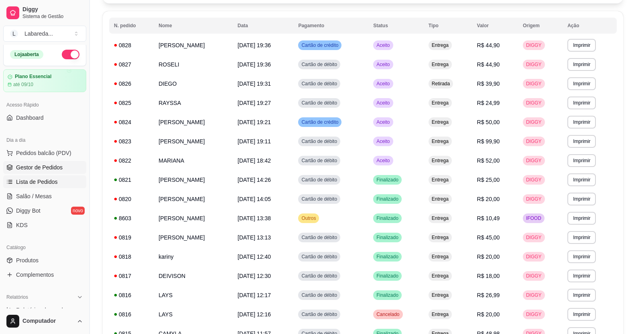
click at [38, 161] on link "Gestor de Pedidos" at bounding box center [44, 167] width 83 height 13
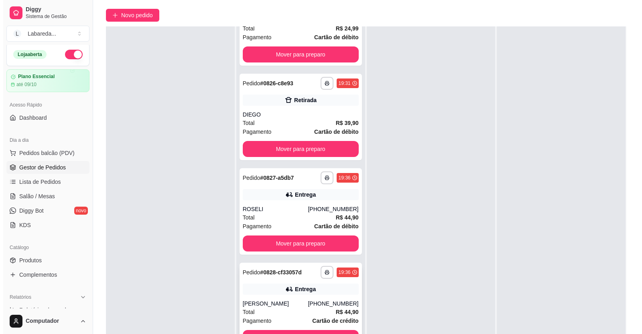
scroll to position [122, 0]
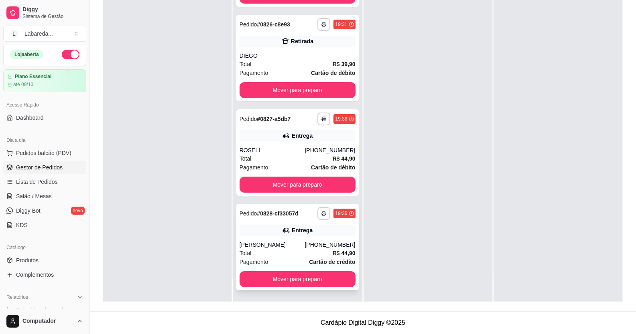
click at [258, 242] on div "[PERSON_NAME]" at bounding box center [271, 245] width 65 height 8
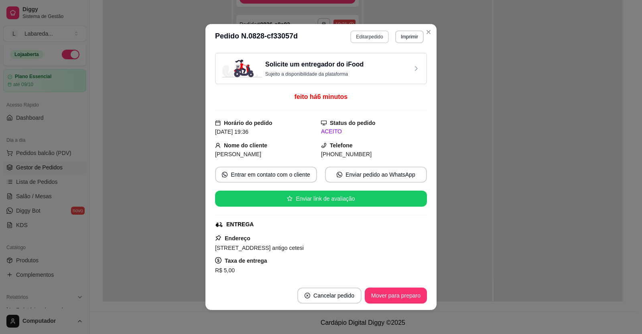
click at [366, 38] on button "Editar pedido" at bounding box center [369, 36] width 38 height 13
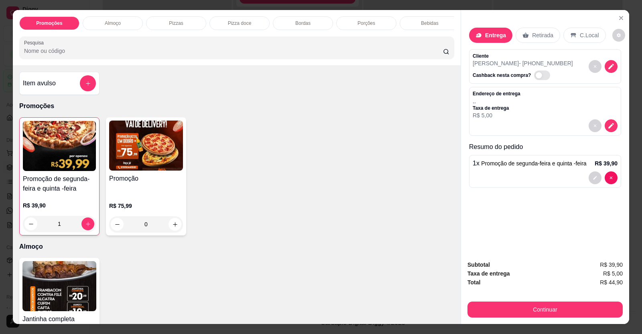
click at [491, 174] on div at bounding box center [544, 178] width 145 height 13
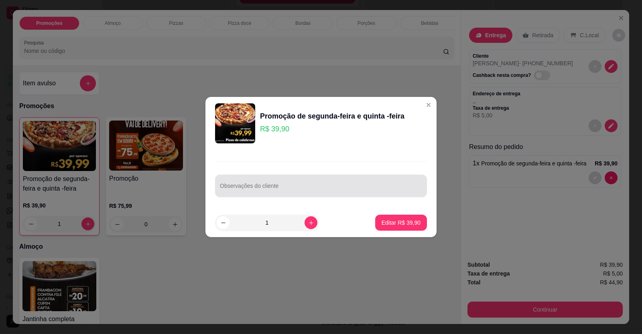
click at [342, 191] on input "Observações do cliente" at bounding box center [321, 189] width 202 height 8
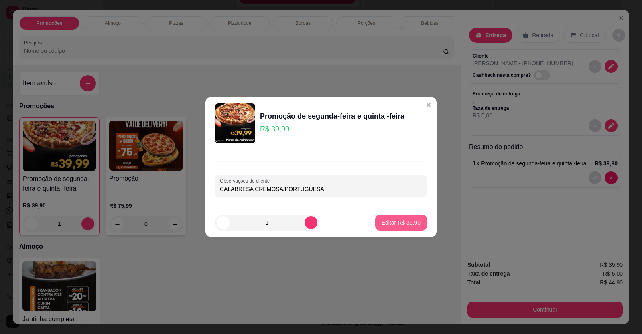
type input "CALABRESA CREMOSA/PORTUGUESA"
click at [388, 220] on p "Editar R$ 39,90" at bounding box center [400, 223] width 39 height 8
type input "0"
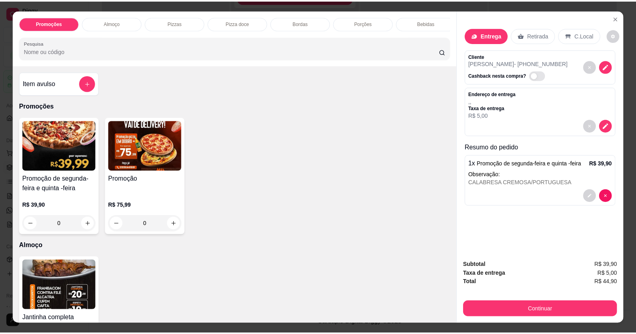
scroll to position [16, 0]
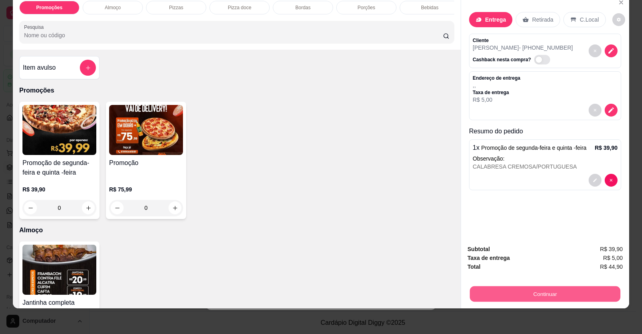
click at [515, 295] on button "Continuar" at bounding box center [545, 295] width 150 height 16
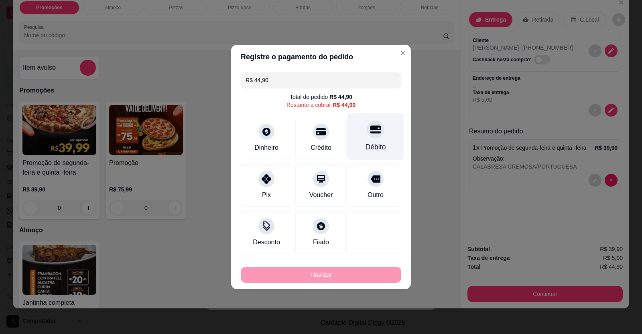
click at [371, 138] on div at bounding box center [375, 130] width 18 height 18
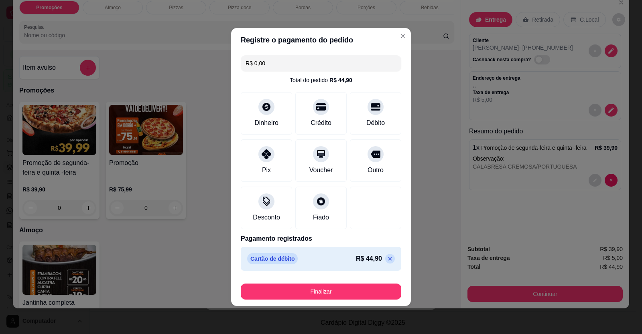
drag, startPoint x: 344, startPoint y: 278, endPoint x: 340, endPoint y: 283, distance: 6.1
click at [341, 281] on footer "Finalizar" at bounding box center [321, 290] width 180 height 32
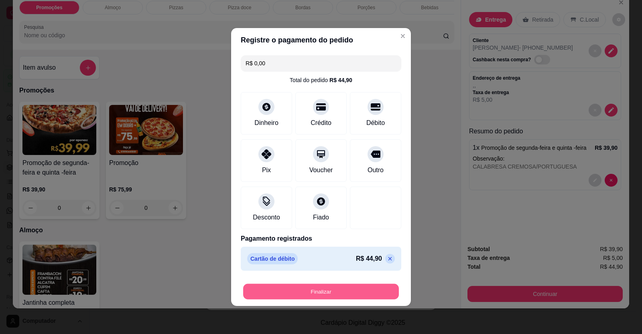
click at [336, 290] on button "Finalizar" at bounding box center [321, 292] width 156 height 16
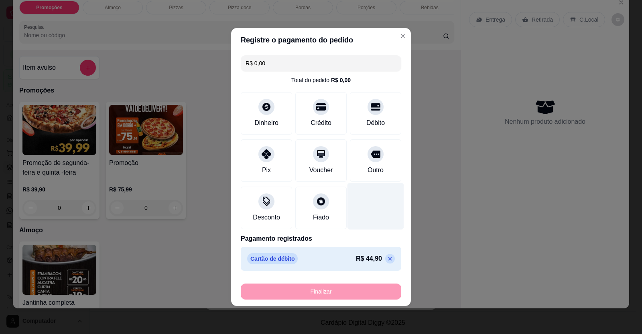
type input "-R$ 44,90"
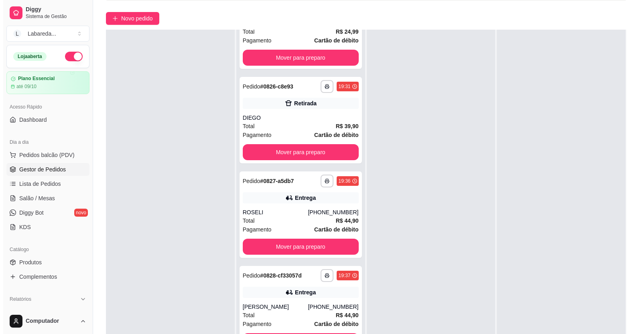
scroll to position [2, 0]
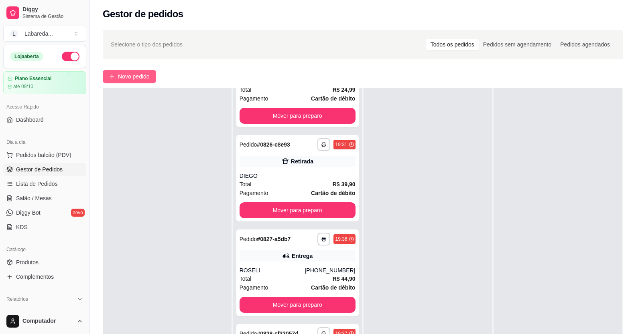
drag, startPoint x: 141, startPoint y: 84, endPoint x: 141, endPoint y: 71, distance: 12.8
click at [141, 71] on div "**********" at bounding box center [363, 228] width 546 height 407
click at [140, 71] on button "Novo pedido" at bounding box center [129, 76] width 53 height 13
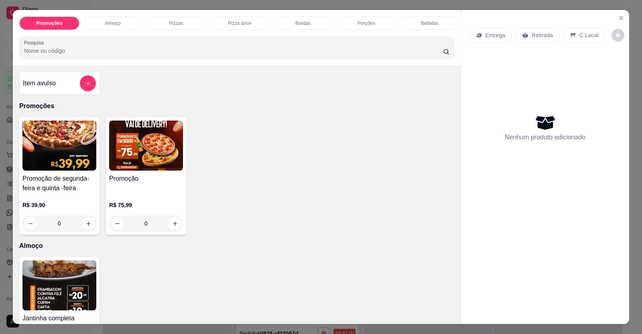
click at [51, 205] on div "R$ 39,90 0" at bounding box center [59, 212] width 74 height 38
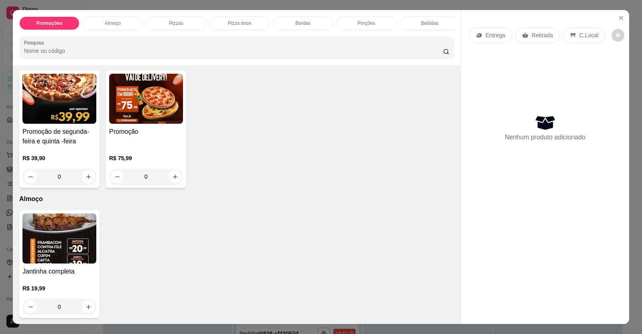
scroll to position [160, 0]
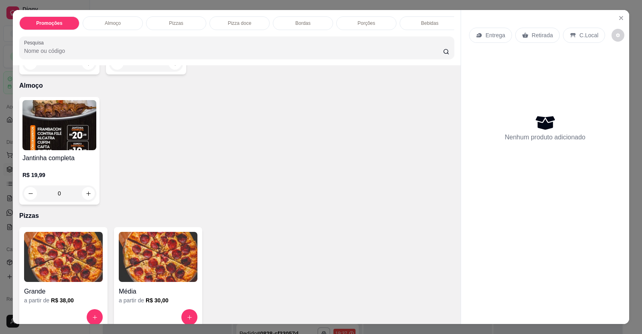
click at [47, 269] on img at bounding box center [63, 257] width 79 height 50
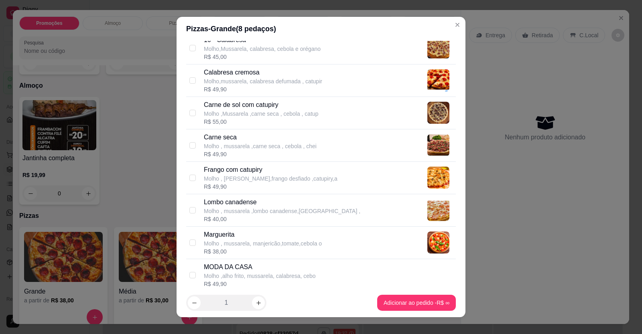
scroll to position [120, 0]
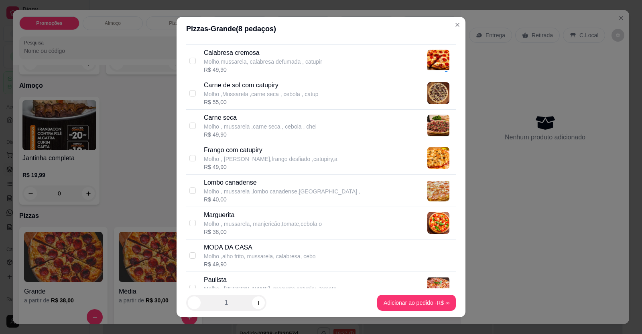
click at [233, 221] on p "Molho , mussarela, manjericão,tomate,cebola o" at bounding box center [263, 224] width 118 height 8
checkbox input "true"
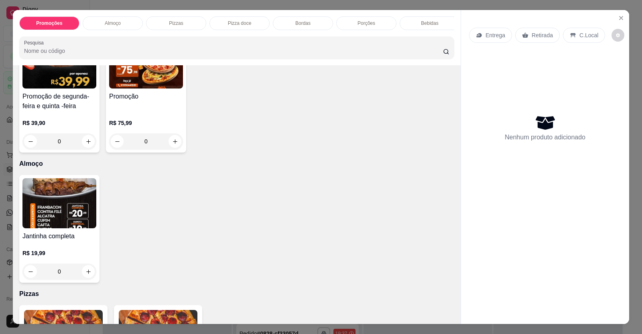
scroll to position [0, 0]
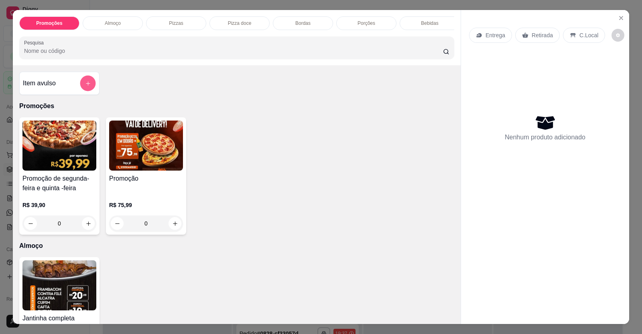
click at [80, 89] on button "add-separate-item" at bounding box center [88, 84] width 16 height 16
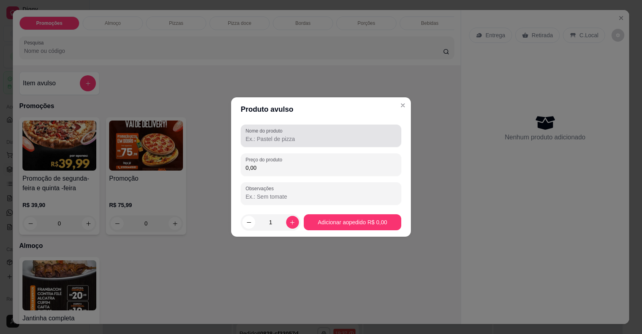
click at [273, 138] on input "Nome do produto" at bounding box center [320, 139] width 151 height 8
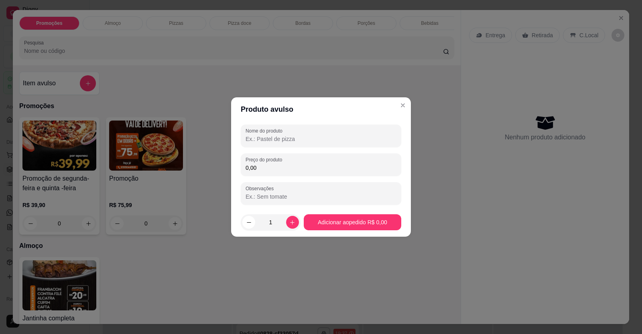
click at [270, 140] on input "Nome do produto" at bounding box center [320, 139] width 151 height 8
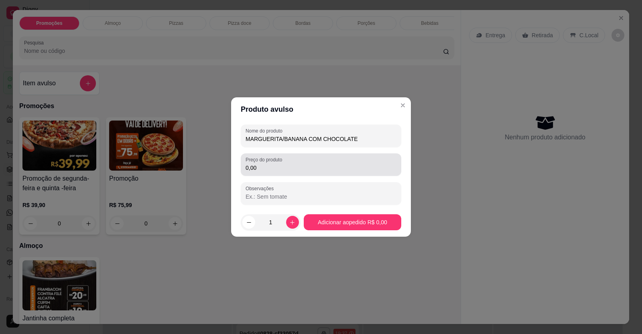
type input "MARGUERITA/BANANA COM CHOCOLATE"
click at [278, 174] on div "Preço do produto 0,00" at bounding box center [321, 165] width 160 height 22
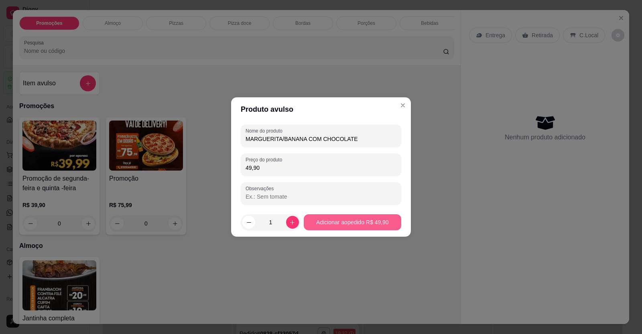
type input "49,90"
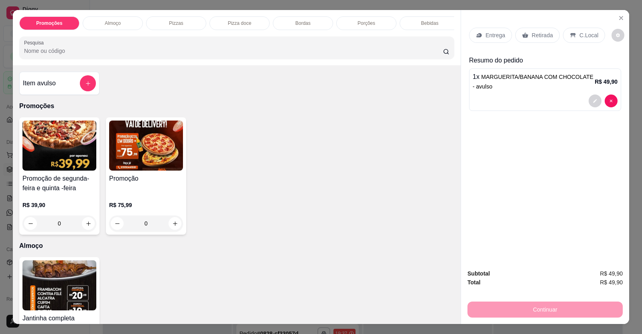
click at [493, 42] on div "Entrega" at bounding box center [490, 35] width 43 height 15
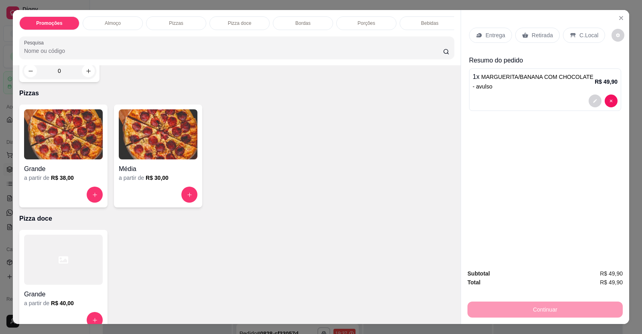
scroll to position [281, 0]
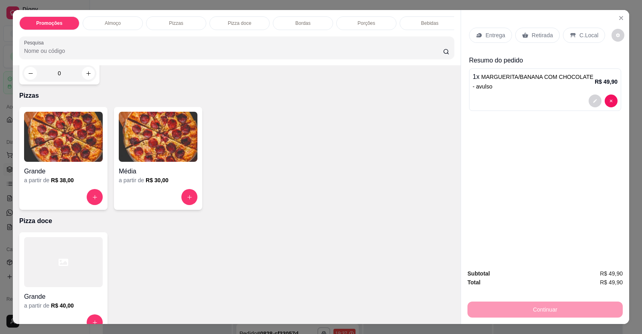
click at [55, 274] on div at bounding box center [63, 262] width 79 height 50
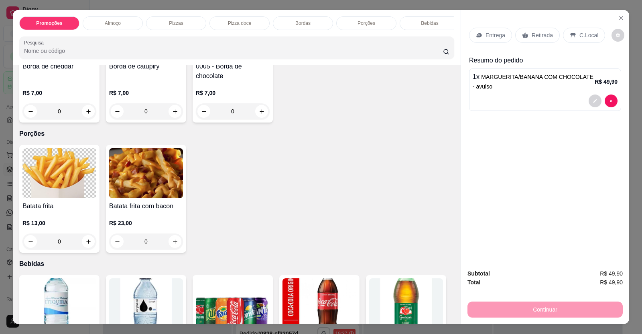
scroll to position [722, 0]
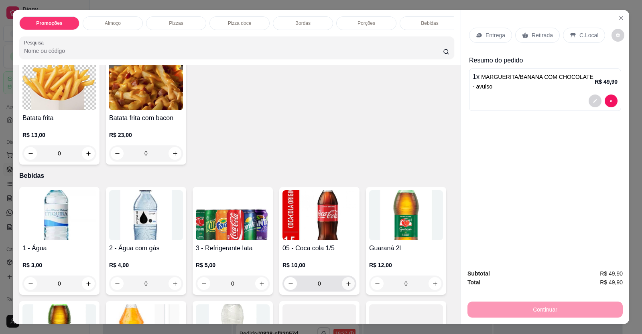
click at [349, 286] on button "increase-product-quantity" at bounding box center [348, 283] width 13 height 13
type input "1"
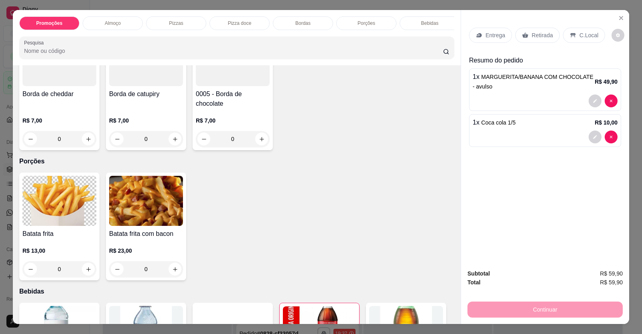
scroll to position [601, 0]
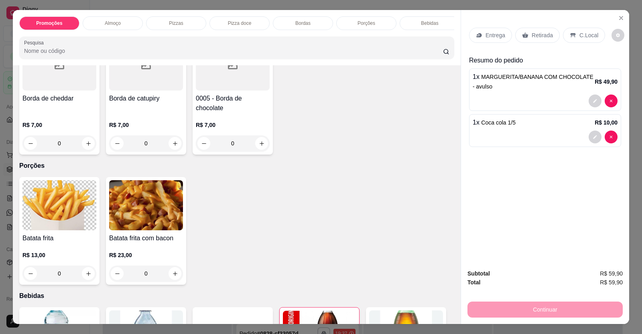
click at [489, 38] on p "Entrega" at bounding box center [495, 35] width 20 height 8
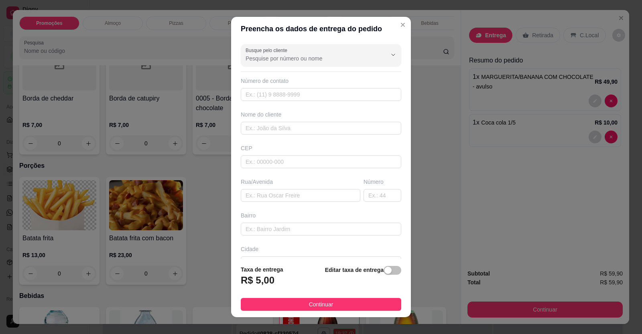
click at [261, 105] on div "Busque pelo cliente Número de contato Nome do cliente CEP Rua/[GEOGRAPHIC_DATA]" at bounding box center [321, 150] width 180 height 219
click at [264, 99] on input "text" at bounding box center [321, 94] width 160 height 13
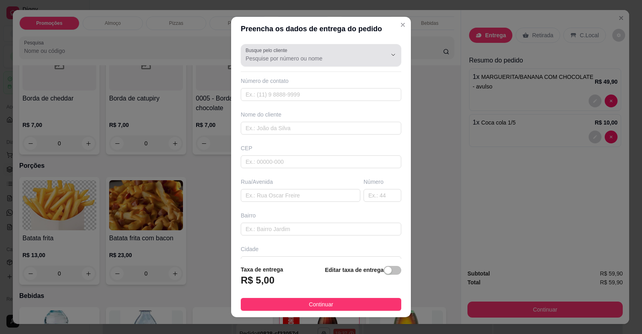
click at [267, 62] on input "Busque pelo cliente" at bounding box center [309, 59] width 128 height 8
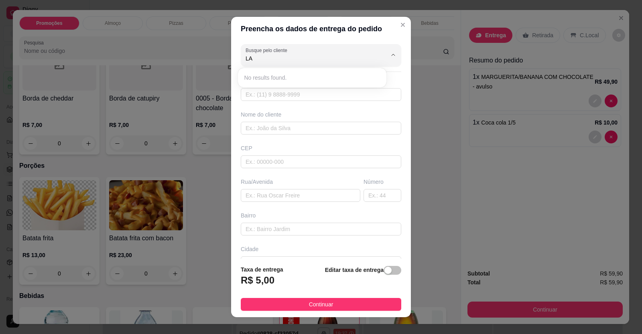
type input "L"
click at [242, 87] on div "No results found." at bounding box center [312, 77] width 148 height 19
type input "[PERSON_NAME]"
type input "61999012722"
type input "[PERSON_NAME]"
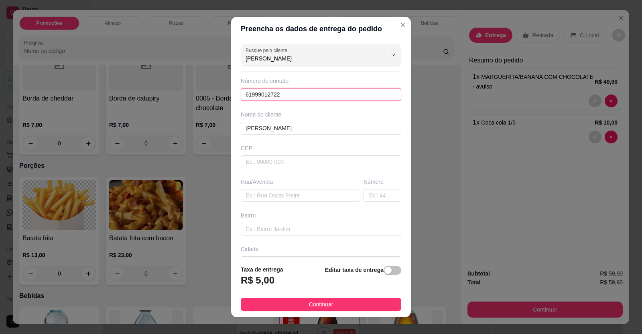
drag, startPoint x: 295, startPoint y: 90, endPoint x: 114, endPoint y: 89, distance: 180.4
click at [114, 89] on div "Preencha os dados de entrega do pedido Busque pelo cliente [PERSON_NAME] Número…" at bounding box center [321, 167] width 642 height 334
type input "[PHONE_NUMBER]"
drag, startPoint x: 243, startPoint y: 134, endPoint x: 14, endPoint y: 163, distance: 230.0
click at [12, 175] on div "Preencha os dados de entrega do pedido Busque pelo cliente [PERSON_NAME] Número…" at bounding box center [321, 167] width 642 height 334
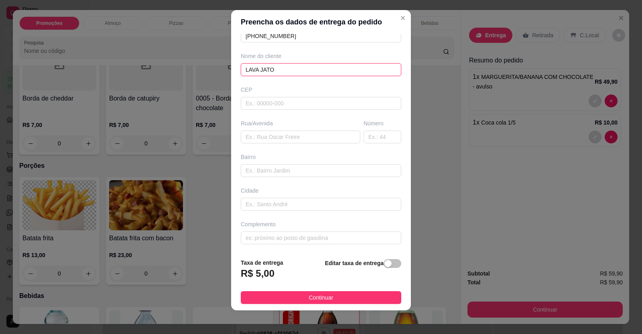
scroll to position [9, 0]
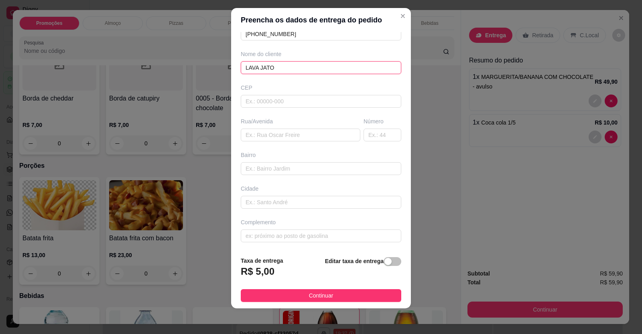
type input "LAVA JATO"
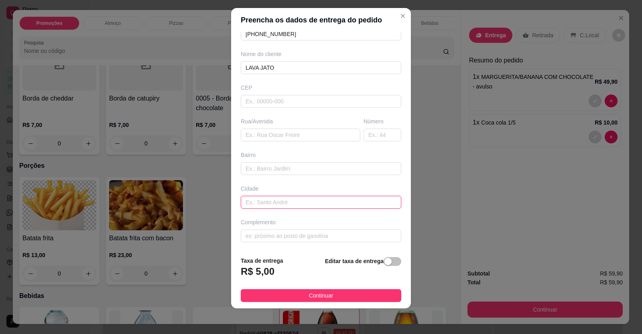
click at [259, 200] on input "text" at bounding box center [321, 202] width 160 height 13
paste input "[STREET_ADDRESS]"
type input "[STREET_ADDRESS]"
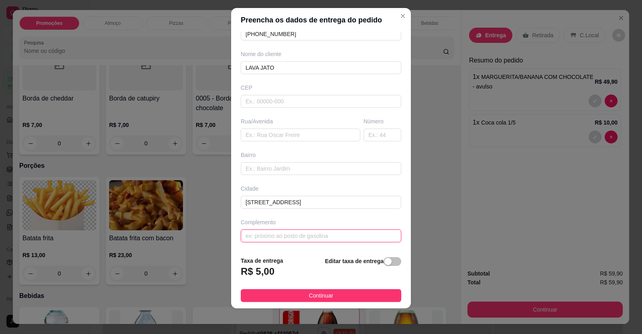
click at [263, 239] on input "text" at bounding box center [321, 236] width 160 height 13
paste input "Abaixo da rua do posto de saúde,abaixo da [GEOGRAPHIC_DATA],[GEOGRAPHIC_DATA]"
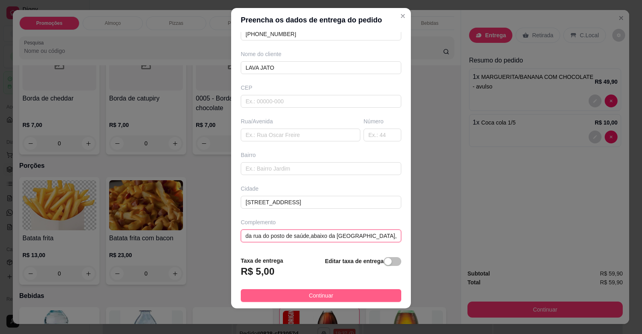
type input "Abaixo da rua do posto de saúde,abaixo da [GEOGRAPHIC_DATA],[GEOGRAPHIC_DATA]"
click at [350, 293] on button "Continuar" at bounding box center [321, 295] width 160 height 13
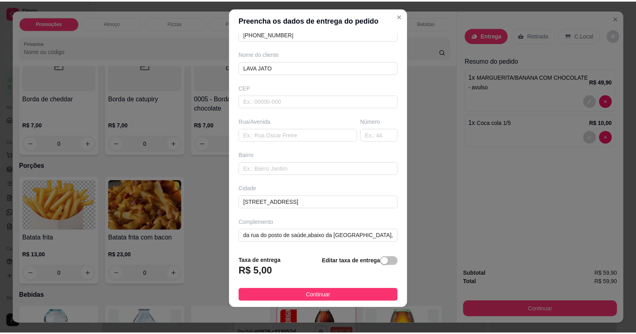
scroll to position [0, 0]
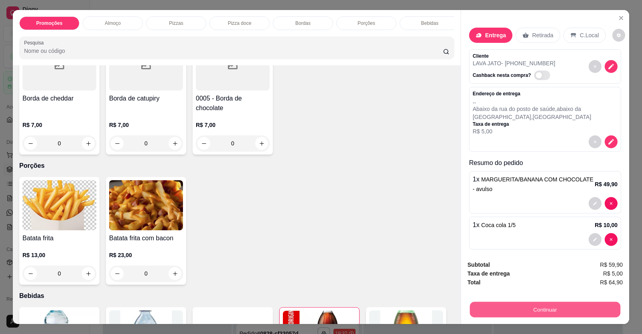
click at [497, 303] on button "Continuar" at bounding box center [545, 310] width 150 height 16
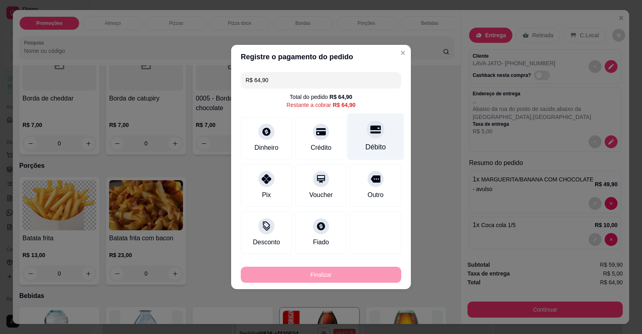
click at [379, 139] on div "Débito" at bounding box center [375, 136] width 57 height 47
type input "R$ 0,00"
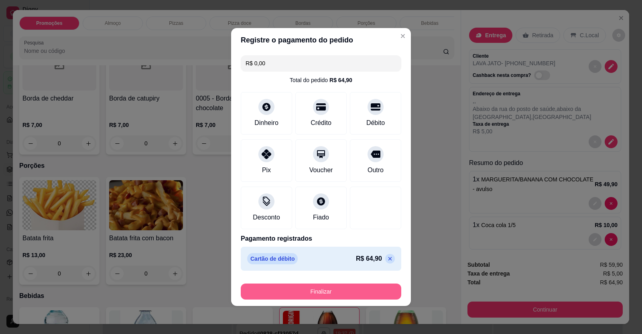
click at [350, 287] on button "Finalizar" at bounding box center [321, 292] width 160 height 16
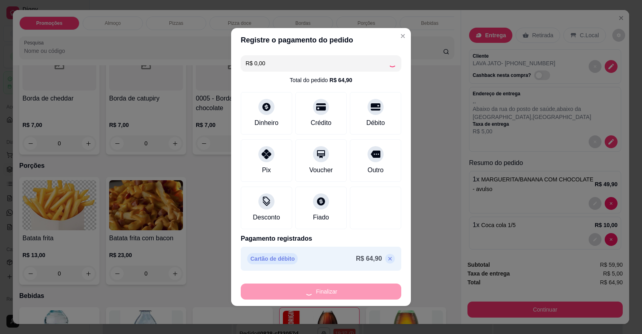
type input "0"
type input "-R$ 64,90"
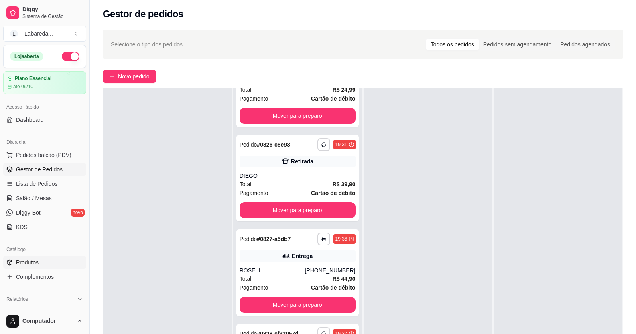
drag, startPoint x: 349, startPoint y: 254, endPoint x: 34, endPoint y: 266, distance: 315.4
click at [34, 266] on span "Produtos" at bounding box center [27, 263] width 22 height 8
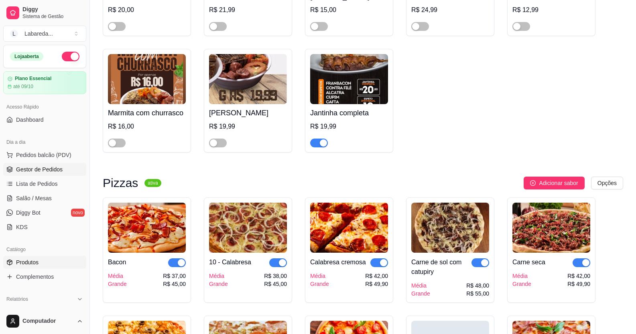
scroll to position [802, 0]
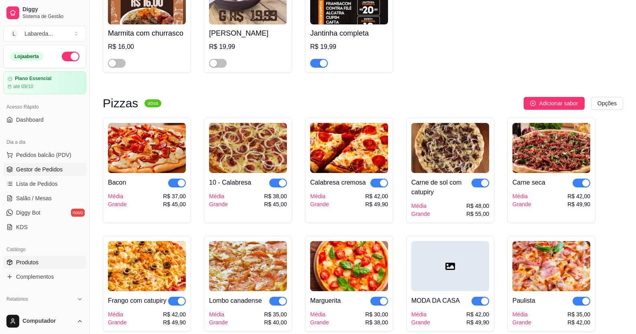
click at [19, 170] on span "Gestor de Pedidos" at bounding box center [39, 170] width 47 height 8
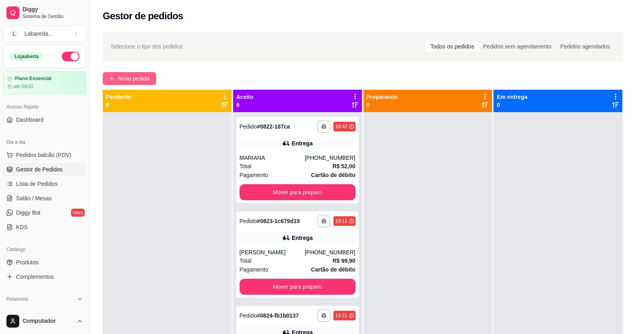
click at [134, 77] on span "Novo pedido" at bounding box center [134, 78] width 32 height 9
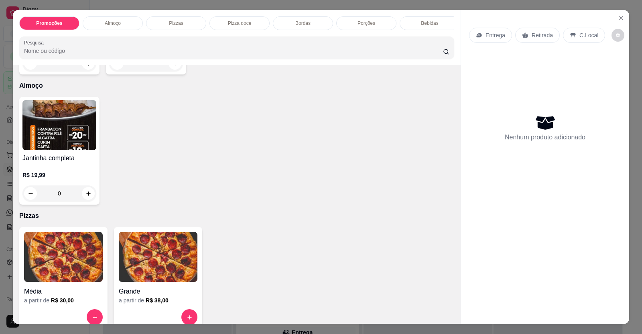
scroll to position [241, 0]
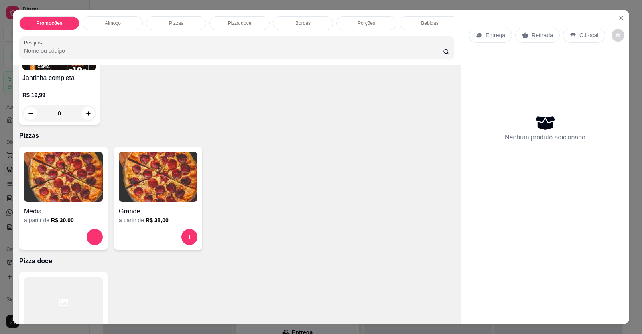
drag, startPoint x: 262, startPoint y: 216, endPoint x: 249, endPoint y: 217, distance: 13.7
click at [256, 216] on div "Média a partir de R$ 30,00 Grande a partir de R$ 38,00" at bounding box center [236, 198] width 435 height 103
click at [173, 202] on img at bounding box center [158, 177] width 79 height 50
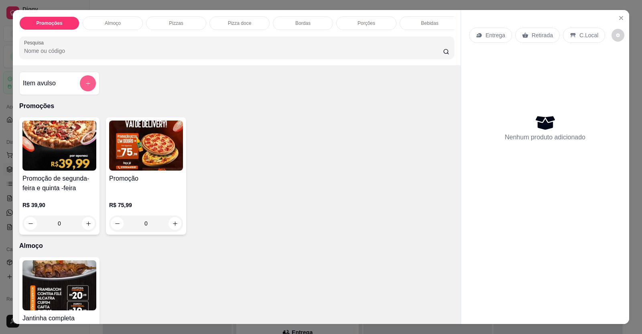
click at [85, 87] on icon "add-separate-item" at bounding box center [88, 84] width 6 height 6
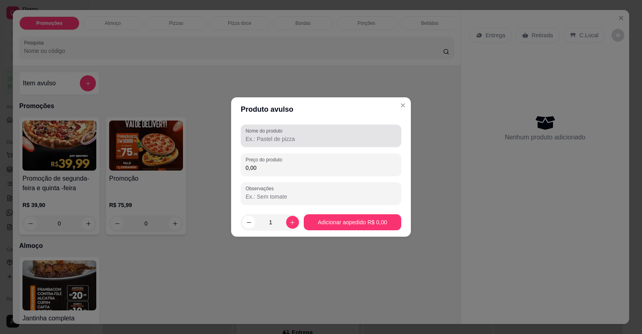
click at [282, 133] on label "Nome do produto" at bounding box center [265, 131] width 40 height 7
click at [282, 135] on input "Nome do produto" at bounding box center [320, 139] width 151 height 8
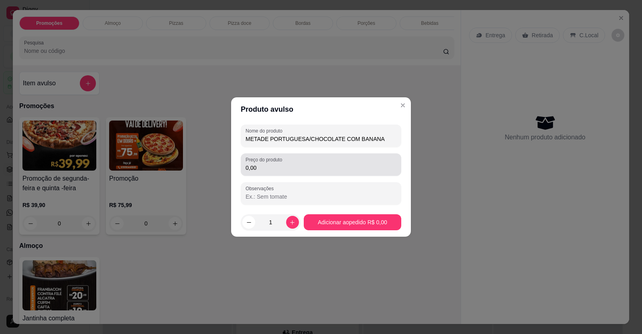
type input "METADE PORTUGUESA/CHOCOLATE COM BANANA"
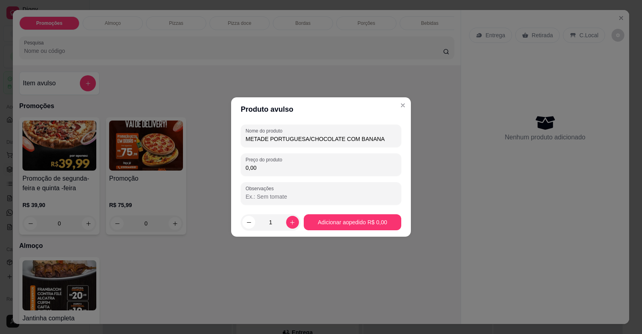
click at [266, 165] on input "0,00" at bounding box center [320, 168] width 151 height 8
type input "49,90"
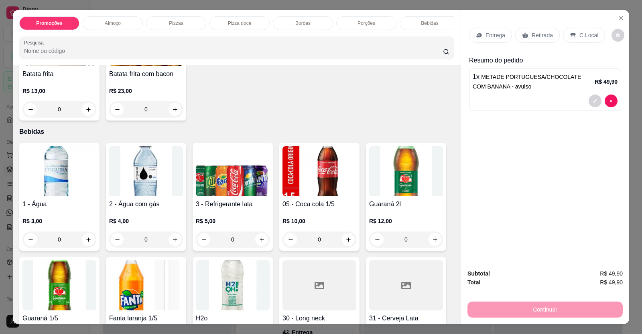
scroll to position [802, 0]
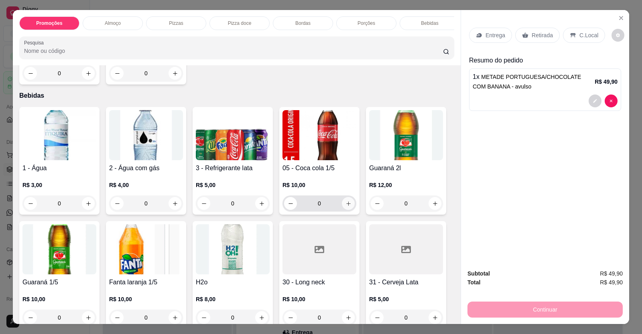
click at [345, 207] on icon "increase-product-quantity" at bounding box center [348, 204] width 6 height 6
type input "1"
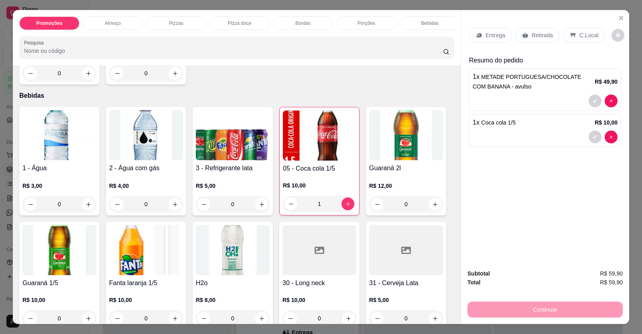
click at [532, 35] on p "Retirada" at bounding box center [541, 35] width 21 height 8
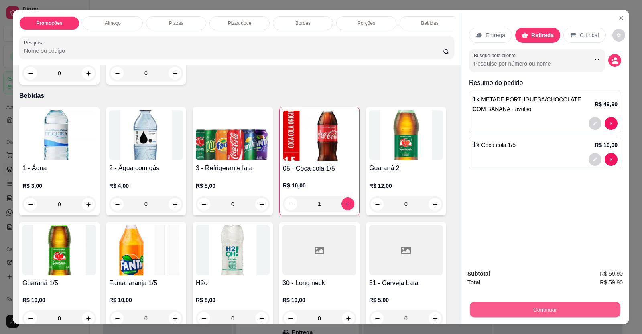
click at [551, 310] on button "Continuar" at bounding box center [545, 310] width 150 height 16
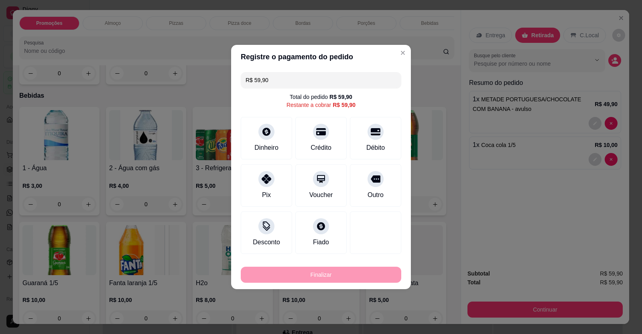
drag, startPoint x: 369, startPoint y: 126, endPoint x: 369, endPoint y: 136, distance: 9.2
click at [370, 128] on icon at bounding box center [375, 132] width 10 height 10
type input "R$ 0,00"
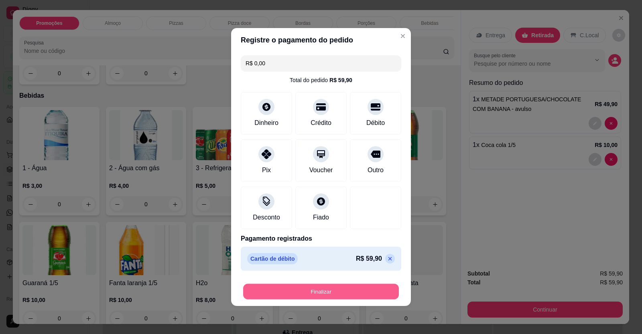
click at [351, 288] on button "Finalizar" at bounding box center [321, 292] width 156 height 16
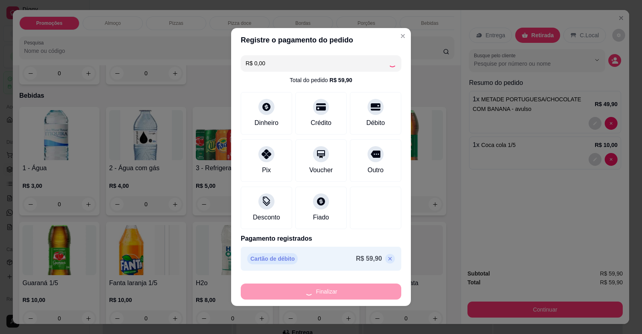
type input "0"
type input "-R$ 59,90"
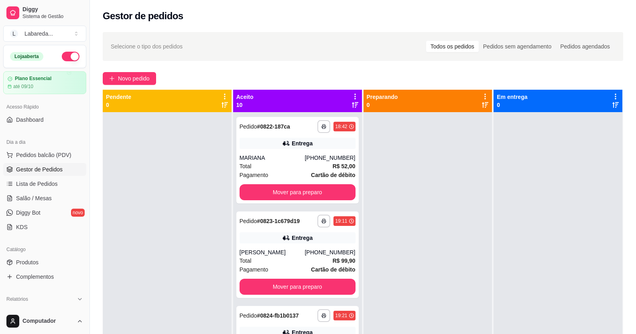
drag, startPoint x: 37, startPoint y: 178, endPoint x: 30, endPoint y: 176, distance: 7.7
drag, startPoint x: 30, startPoint y: 176, endPoint x: 179, endPoint y: 225, distance: 157.1
click at [179, 225] on div at bounding box center [167, 279] width 129 height 334
click at [120, 80] on span "Novo pedido" at bounding box center [134, 78] width 32 height 9
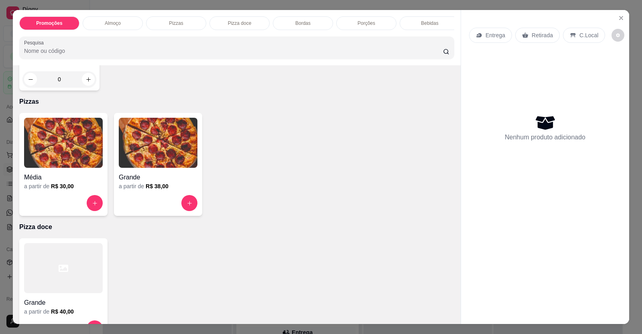
scroll to position [281, 0]
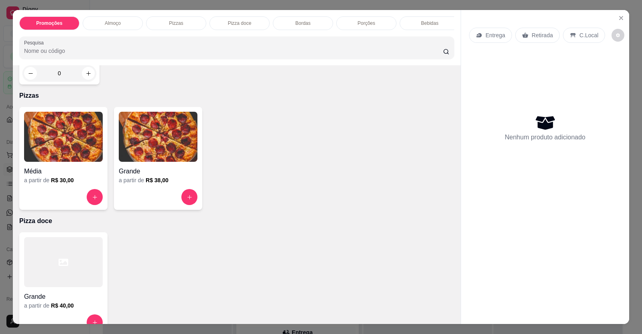
click at [125, 173] on h4 "Grande" at bounding box center [158, 172] width 79 height 10
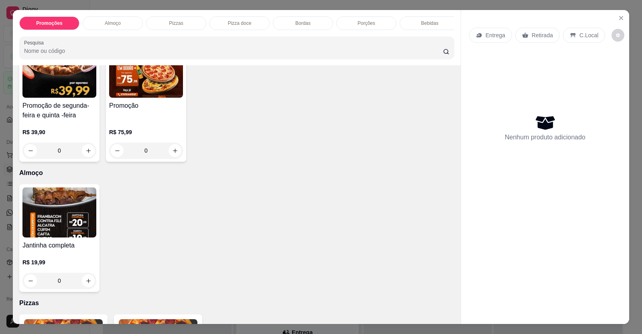
scroll to position [0, 0]
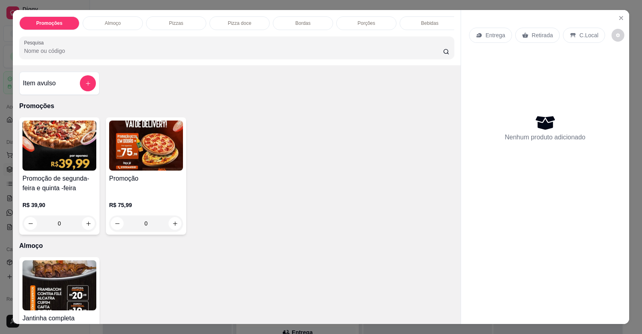
click at [155, 178] on div "Promoção R$ 75,99 0" at bounding box center [146, 175] width 80 height 117
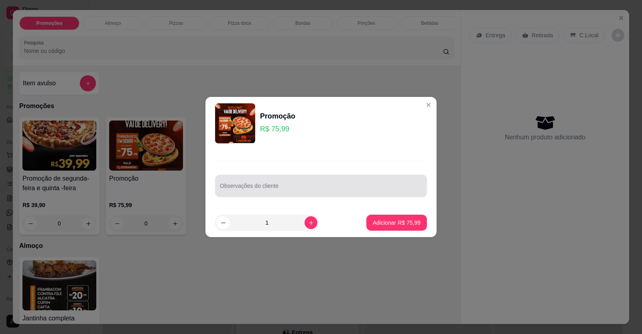
click at [224, 183] on div at bounding box center [321, 186] width 202 height 16
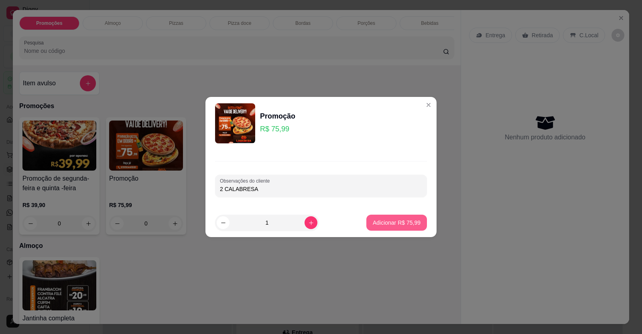
type input "2 CALABRESA"
click at [409, 222] on p "Adicionar R$ 75,99" at bounding box center [396, 223] width 48 height 8
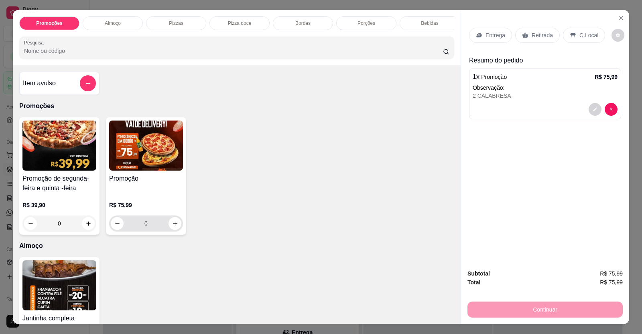
click at [178, 225] on div "0" at bounding box center [146, 224] width 71 height 16
click at [168, 226] on button "increase-product-quantity" at bounding box center [174, 223] width 13 height 13
type input "1"
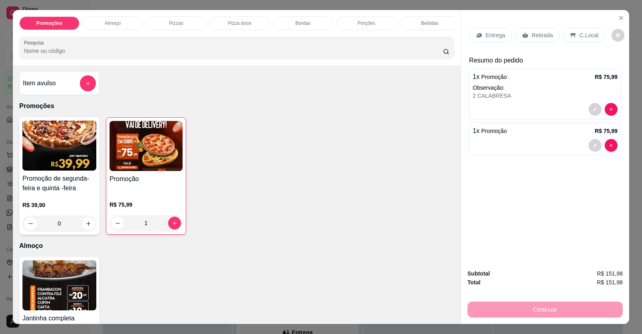
click at [148, 207] on p "R$ 75,99" at bounding box center [145, 205] width 73 height 8
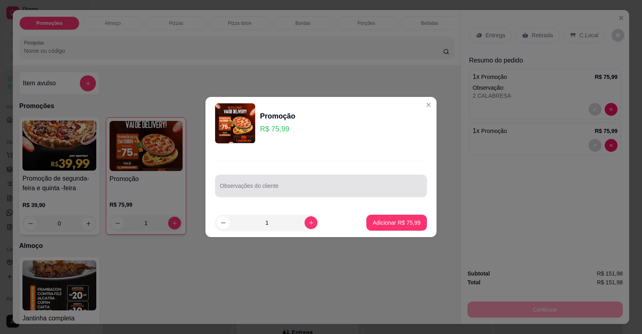
click at [269, 190] on input "Observações do cliente" at bounding box center [321, 189] width 202 height 8
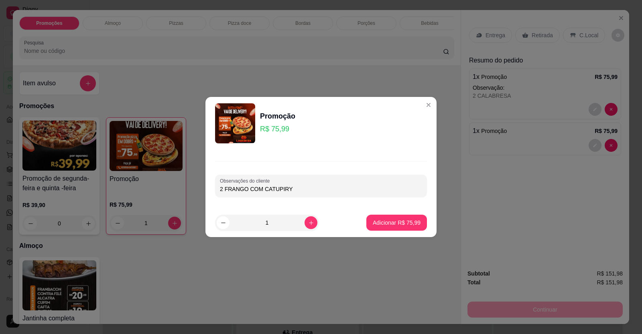
type input "2 FRANGO COM CATUPIRY"
drag, startPoint x: 418, startPoint y: 214, endPoint x: 413, endPoint y: 219, distance: 6.8
click at [416, 215] on footer "1 Adicionar R$ 75,99" at bounding box center [320, 222] width 231 height 29
click at [411, 220] on p "Adicionar R$ 75,99" at bounding box center [396, 223] width 48 height 8
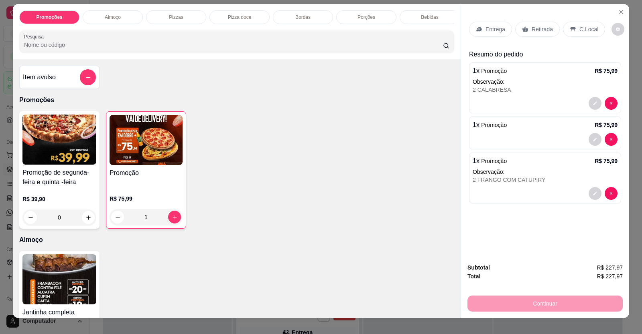
scroll to position [16, 0]
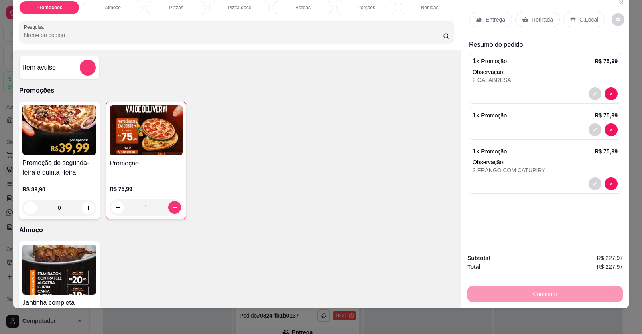
click at [496, 125] on div at bounding box center [544, 129] width 145 height 13
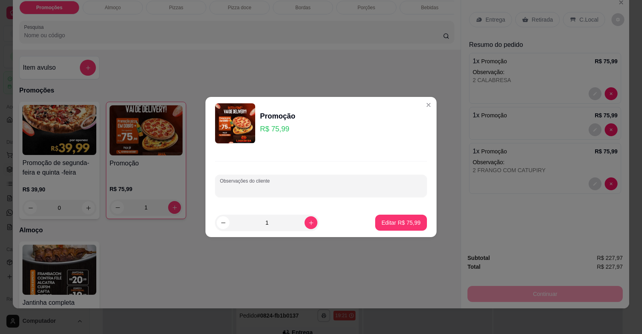
drag, startPoint x: 318, startPoint y: 185, endPoint x: 319, endPoint y: 190, distance: 5.0
click at [319, 186] on input "Observações do cliente" at bounding box center [321, 189] width 202 height 8
type input "3"
type input "2 LOMBO"
click at [400, 223] on p "Editar R$ 75,99" at bounding box center [400, 223] width 39 height 8
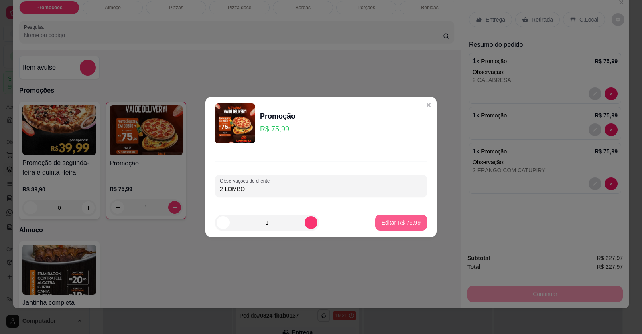
type input "0"
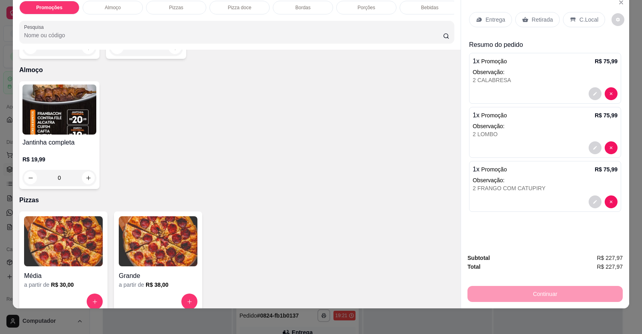
scroll to position [321, 0]
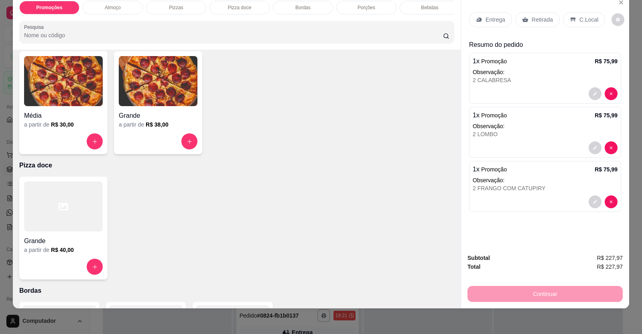
click at [50, 232] on div at bounding box center [63, 207] width 79 height 50
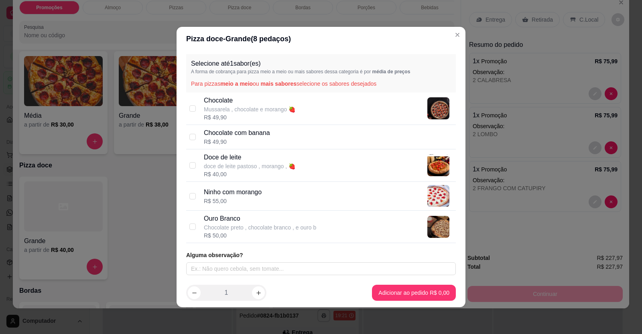
drag, startPoint x: 232, startPoint y: 221, endPoint x: 257, endPoint y: 234, distance: 28.2
click at [232, 221] on p "Ouro Branco" at bounding box center [260, 219] width 112 height 10
checkbox input "true"
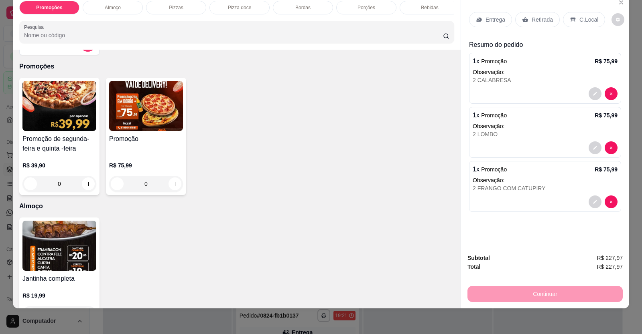
scroll to position [0, 0]
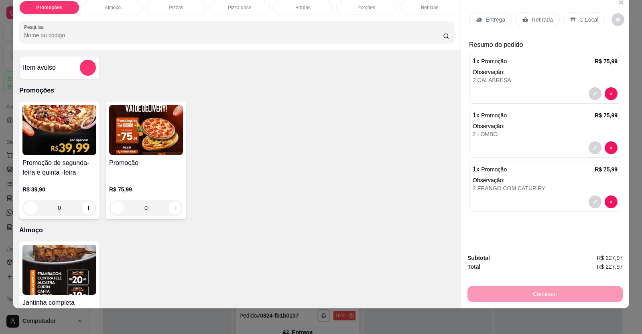
click at [166, 178] on div "Promoção" at bounding box center [146, 167] width 74 height 19
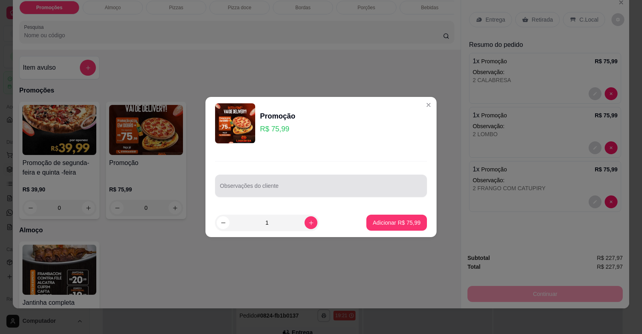
click at [254, 184] on div at bounding box center [321, 186] width 202 height 16
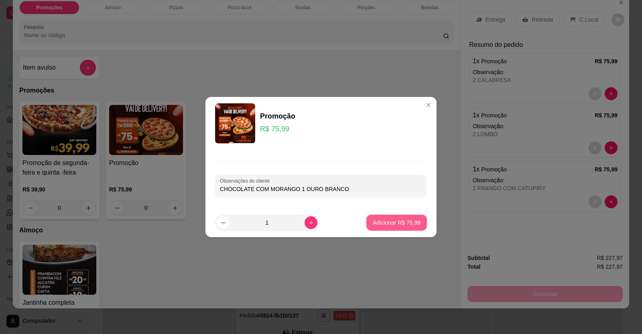
type input "CHOCOLATE COM MORANGO 1 OURO BRANCO"
click at [394, 228] on button "Adicionar R$ 75,99" at bounding box center [396, 223] width 61 height 16
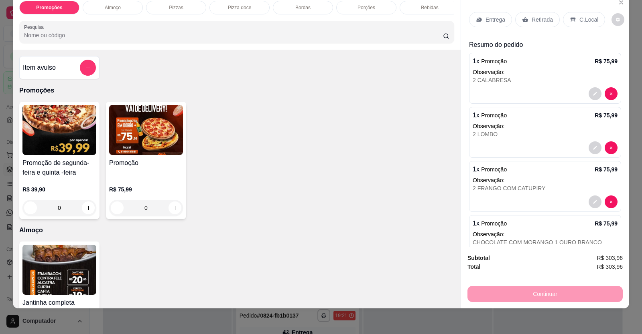
click at [536, 24] on div "Retirada" at bounding box center [537, 19] width 45 height 15
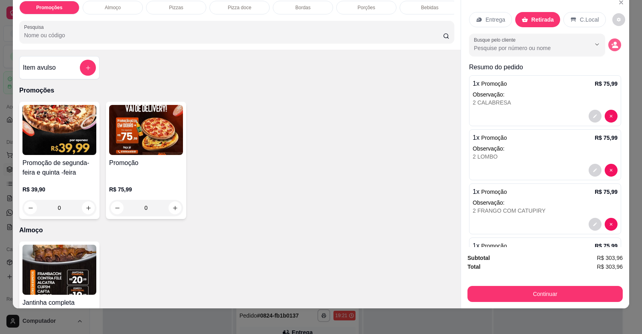
click at [611, 45] on icon "decrease-product-quantity" at bounding box center [612, 45] width 2 height 2
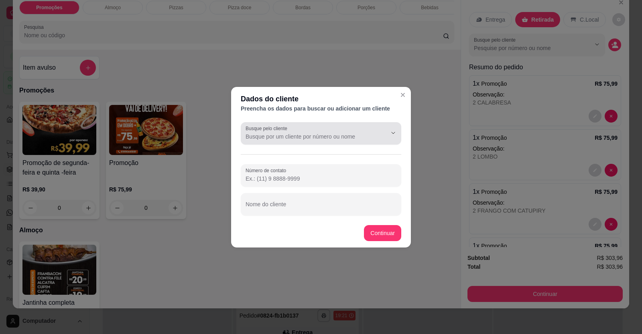
click at [292, 137] on input "Busque pelo cliente" at bounding box center [309, 137] width 128 height 8
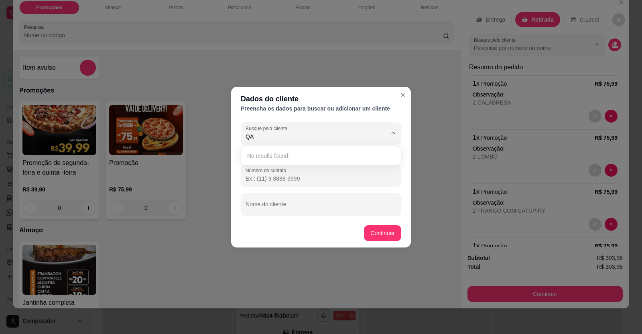
type input "Q"
type input "ALEF"
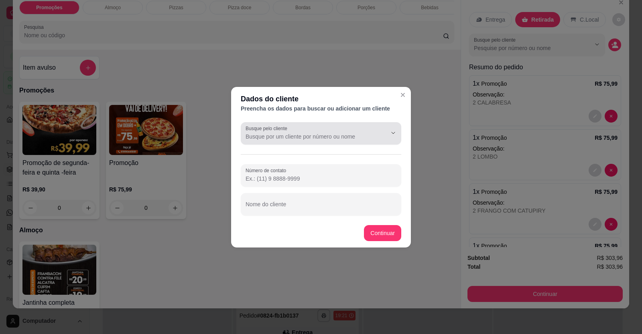
click at [298, 144] on div "Busque pelo cliente" at bounding box center [321, 133] width 160 height 22
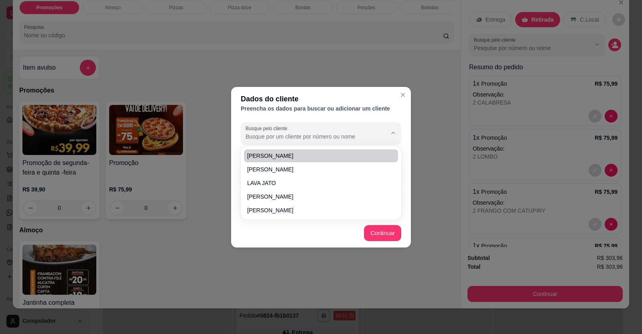
click at [288, 132] on body "0 options available. 5 options available. 1 option available. 1 option availabl…" at bounding box center [318, 167] width 636 height 334
click at [286, 132] on label "Busque pelo cliente" at bounding box center [267, 128] width 45 height 7
click at [286, 133] on input "Busque pelo cliente" at bounding box center [309, 137] width 128 height 8
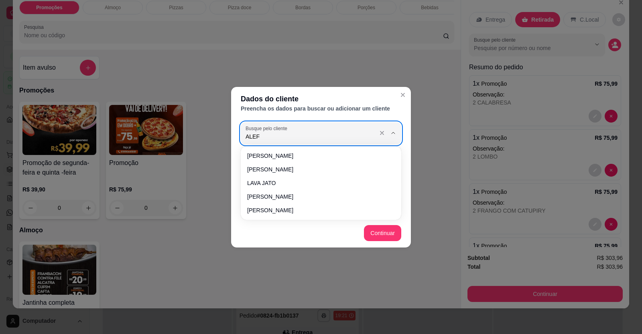
type input "ALEFF"
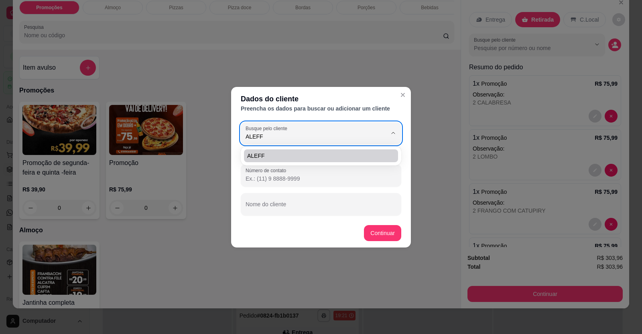
click at [271, 154] on span "ALEFF" at bounding box center [317, 156] width 140 height 8
type input "[PHONE_NUMBER]"
type input "ALEFF"
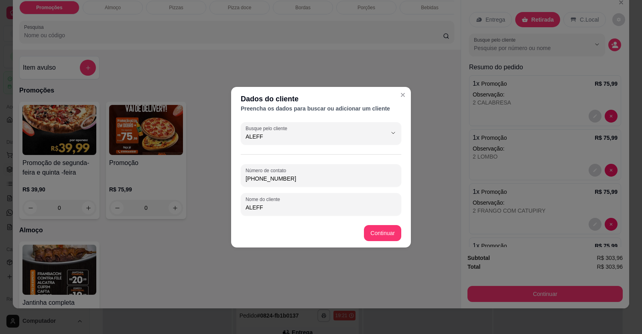
type input "ALEFF"
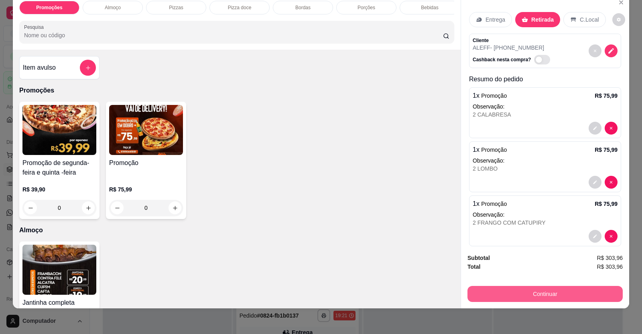
click at [479, 291] on button "Continuar" at bounding box center [544, 294] width 155 height 16
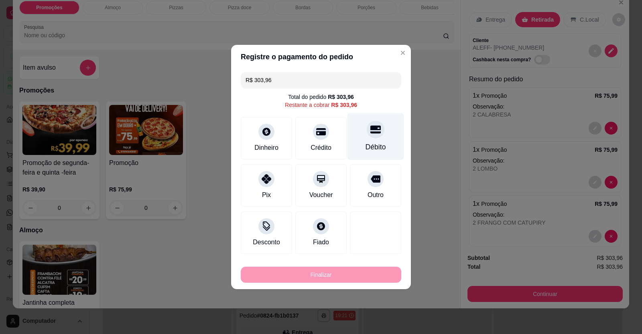
click at [370, 140] on div "Débito" at bounding box center [375, 136] width 57 height 47
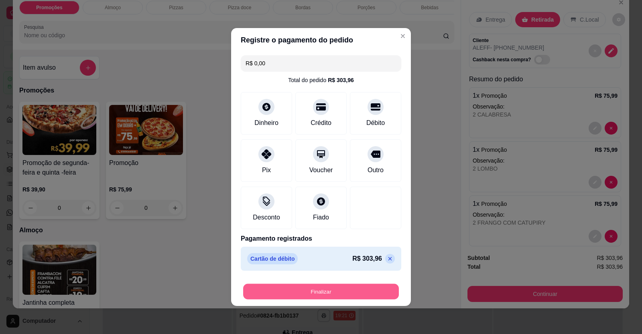
click at [362, 297] on button "Finalizar" at bounding box center [321, 292] width 156 height 16
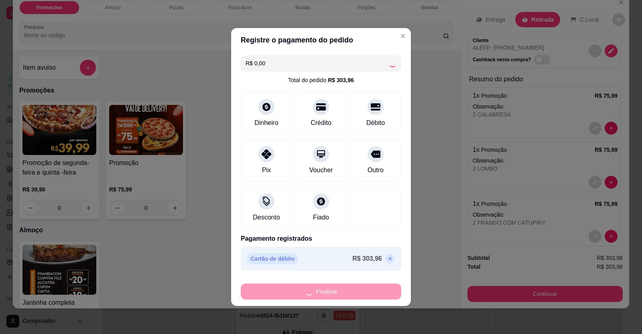
type input "-R$ 303,96"
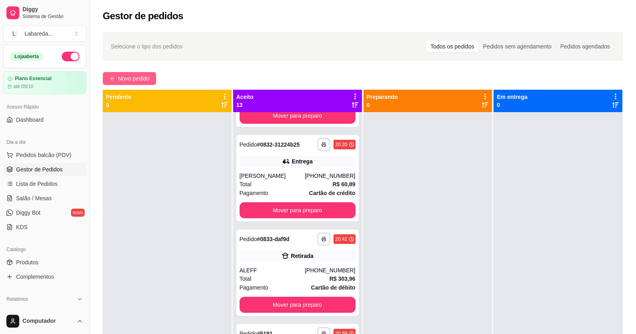
click at [119, 81] on span "Novo pedido" at bounding box center [134, 78] width 32 height 9
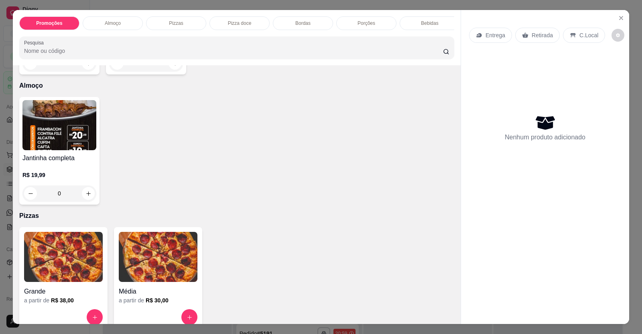
scroll to position [281, 0]
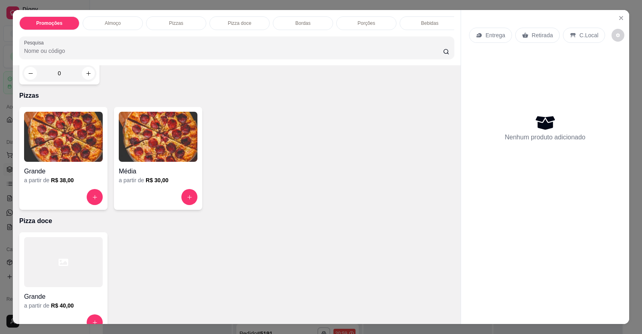
click at [77, 176] on h4 "Grande" at bounding box center [63, 172] width 79 height 10
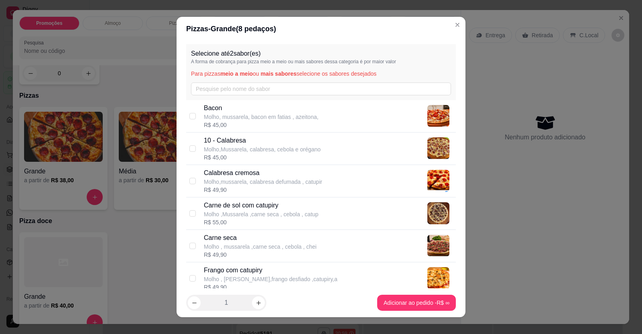
click at [272, 139] on p "10 - Calabresa" at bounding box center [262, 141] width 117 height 10
checkbox input "true"
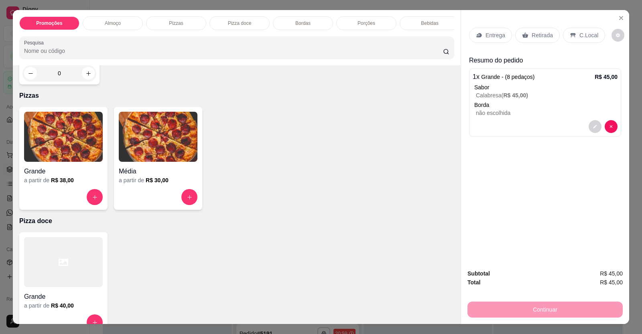
click at [487, 34] on p "Entrega" at bounding box center [495, 35] width 20 height 8
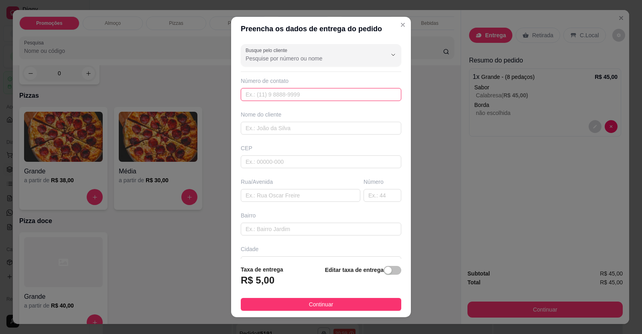
click at [320, 97] on input "text" at bounding box center [321, 94] width 160 height 13
type input "[PHONE_NUMBER]"
click at [254, 160] on input "text" at bounding box center [321, 162] width 160 height 13
click at [263, 116] on div "Nome do cliente" at bounding box center [321, 115] width 160 height 8
click at [260, 125] on input "text" at bounding box center [321, 128] width 160 height 13
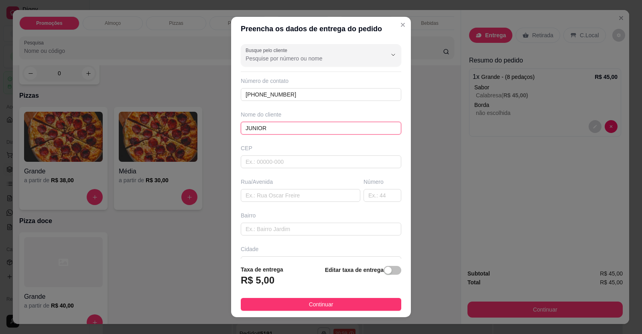
type input "JUNIOR"
click at [271, 199] on input "text" at bounding box center [300, 195] width 119 height 13
paste input "Avenida ferroviária D número 864 Setor Nordeste"
type input "Avenida ferroviária D número 864 Setor Nordeste"
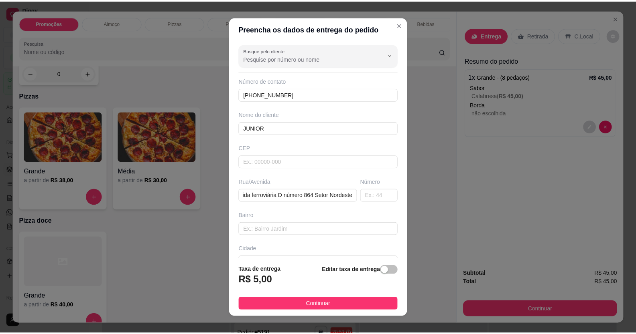
scroll to position [0, 0]
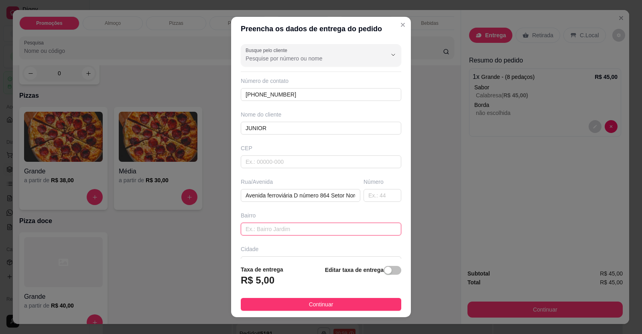
click at [246, 226] on input "text" at bounding box center [321, 229] width 160 height 13
paste input "róximo a panificadora Mariana"
click at [241, 230] on input "róximo a panificadora Mariana" at bounding box center [321, 229] width 160 height 13
type input "próximo a panificadora [PERSON_NAME]"
click at [309, 306] on span "Continuar" at bounding box center [321, 304] width 24 height 9
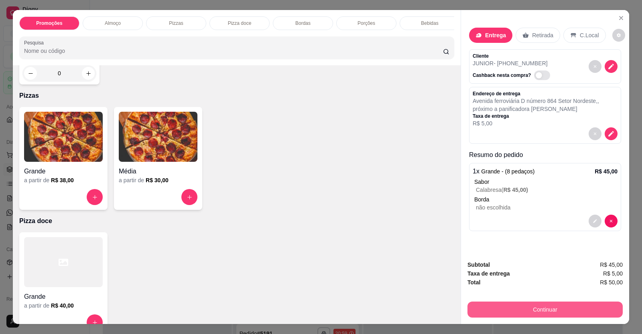
click at [492, 305] on button "Continuar" at bounding box center [544, 310] width 155 height 16
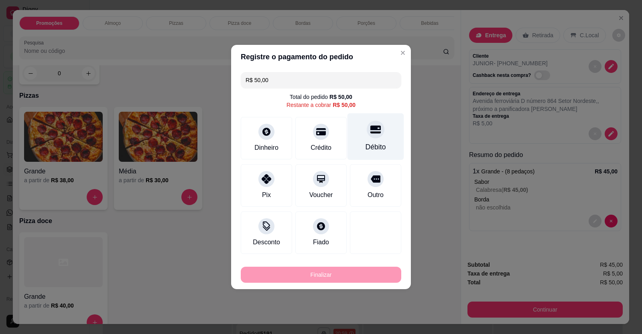
click at [367, 144] on div "Débito" at bounding box center [375, 147] width 20 height 10
type input "R$ 0,00"
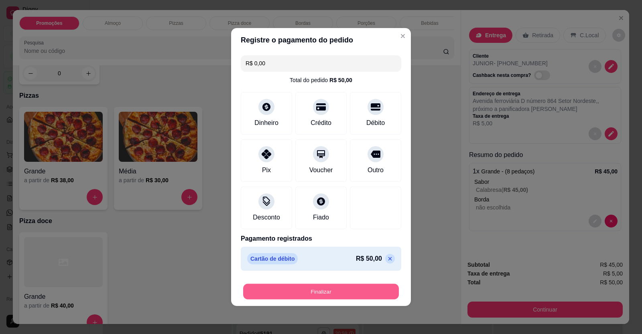
click at [260, 230] on section "Registre o pagamento do pedido R$ 0,00 Total do pedido R$ 50,00 Dinheiro Crédit…" at bounding box center [321, 167] width 180 height 278
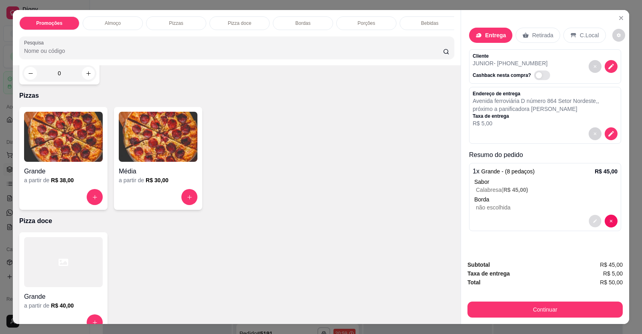
click at [592, 220] on icon "decrease-product-quantity" at bounding box center [594, 221] width 5 height 5
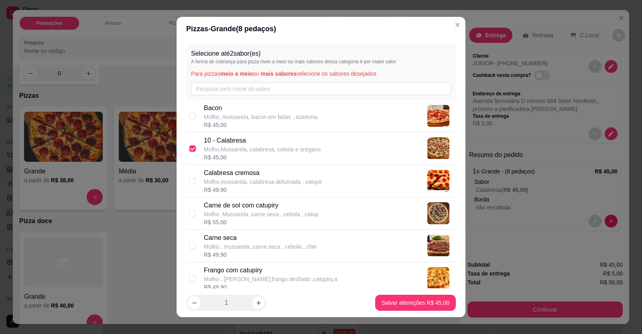
drag, startPoint x: 245, startPoint y: 243, endPoint x: 325, endPoint y: 277, distance: 87.7
click at [245, 244] on p "Molho , mussarela ,carne seca , cebola , chei" at bounding box center [260, 247] width 113 height 8
checkbox input "true"
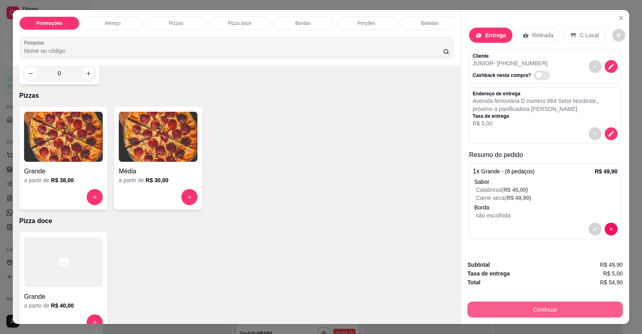
click at [485, 310] on button "Continuar" at bounding box center [544, 310] width 155 height 16
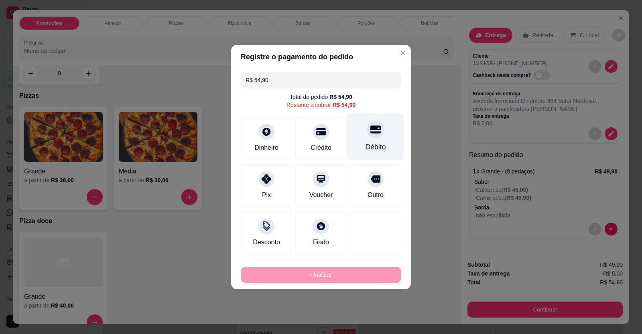
click at [370, 137] on div at bounding box center [375, 130] width 18 height 18
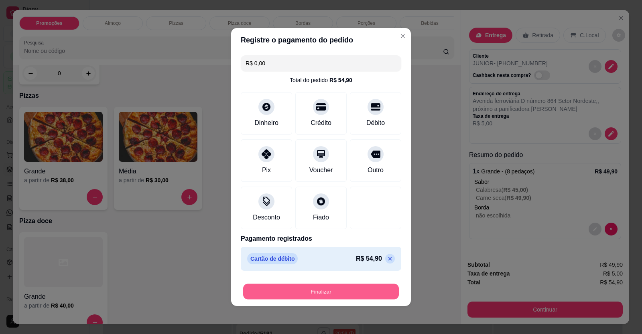
click at [379, 294] on button "Finalizar" at bounding box center [321, 292] width 156 height 16
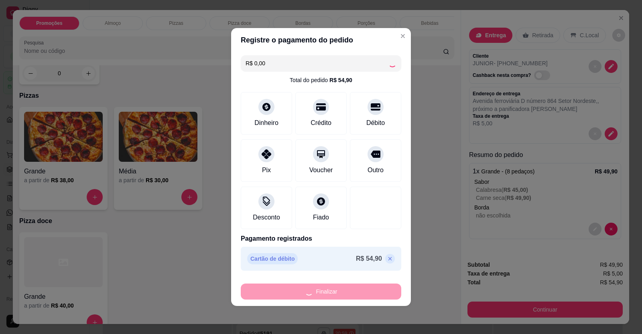
type input "-R$ 54,90"
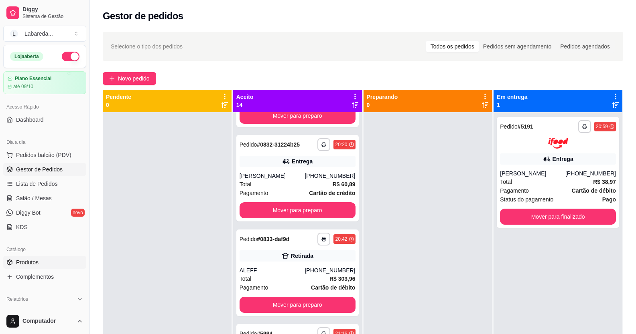
click at [47, 260] on link "Produtos" at bounding box center [44, 262] width 83 height 13
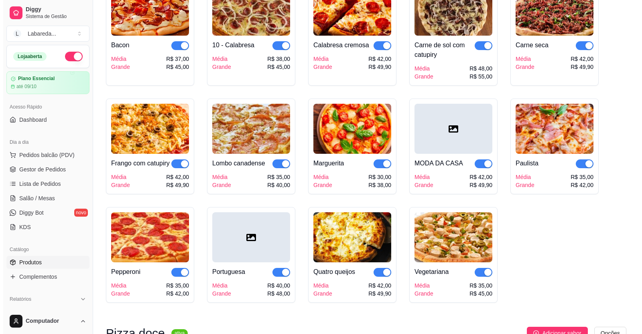
scroll to position [962, 0]
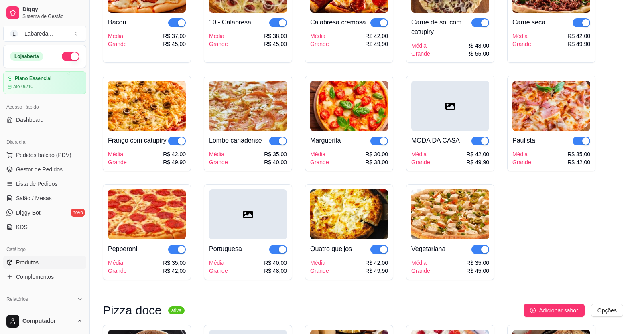
click at [441, 146] on div "MODA DA CASA" at bounding box center [435, 141] width 49 height 10
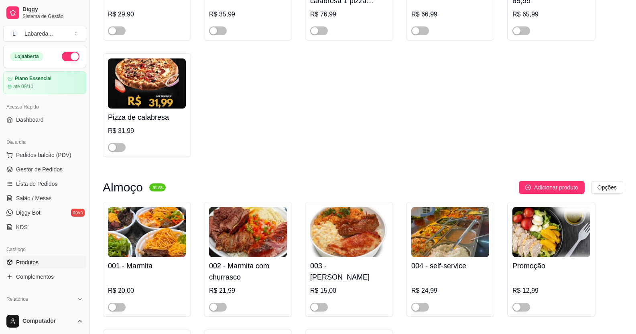
scroll to position [281, 0]
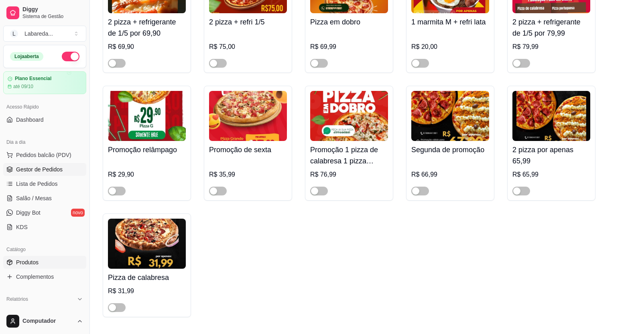
click at [46, 170] on span "Gestor de Pedidos" at bounding box center [39, 170] width 47 height 8
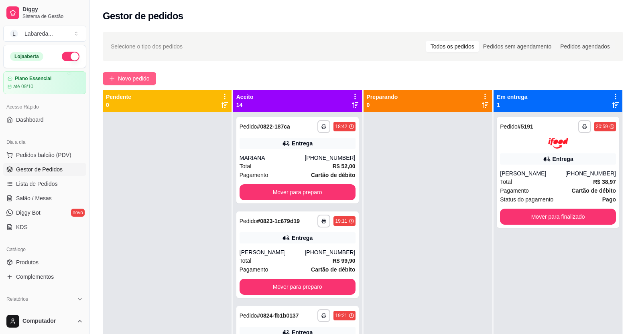
click at [136, 75] on span "Novo pedido" at bounding box center [134, 78] width 32 height 9
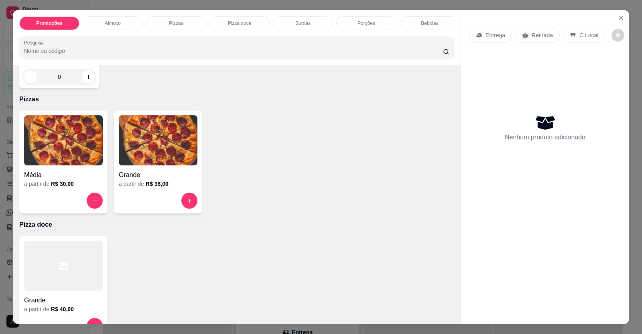
scroll to position [281, 0]
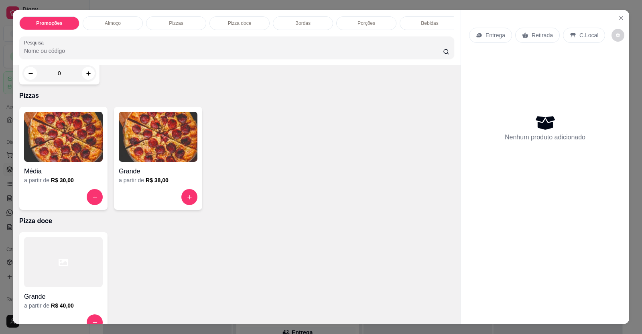
click at [154, 162] on img at bounding box center [158, 137] width 79 height 50
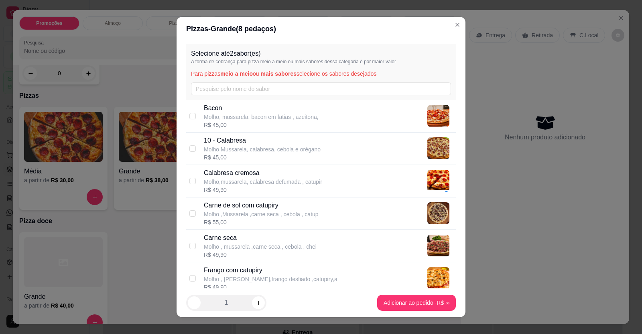
click at [239, 111] on p "Bacon" at bounding box center [261, 108] width 115 height 10
checkbox input "true"
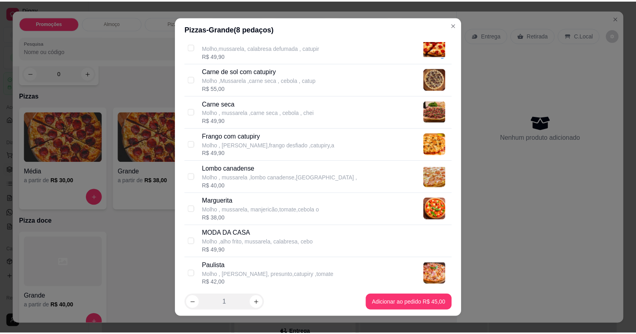
scroll to position [200, 0]
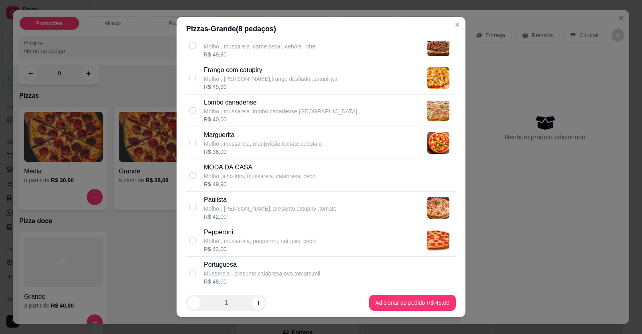
drag, startPoint x: 243, startPoint y: 174, endPoint x: 251, endPoint y: 179, distance: 9.4
click at [244, 174] on p "Molho ,alho frito, mussarela, calabresa, cebo" at bounding box center [260, 176] width 112 height 8
checkbox input "true"
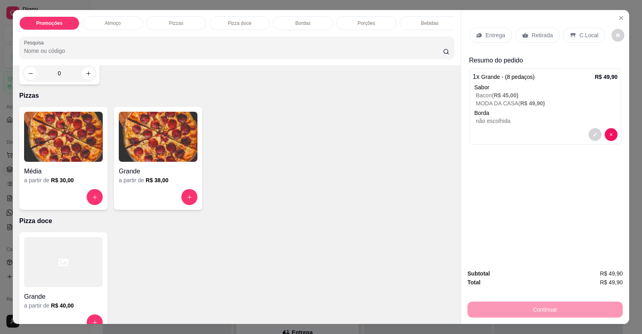
click at [538, 36] on p "Retirada" at bounding box center [541, 35] width 21 height 8
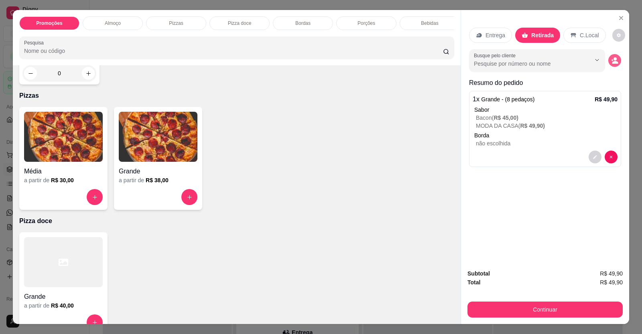
click at [615, 61] on button "decrease-product-quantity" at bounding box center [614, 60] width 13 height 13
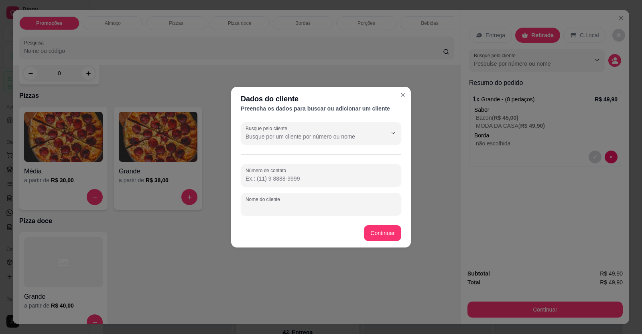
click at [297, 206] on input "Nome do cliente" at bounding box center [320, 208] width 151 height 8
type input "r"
type input "RETIRADA"
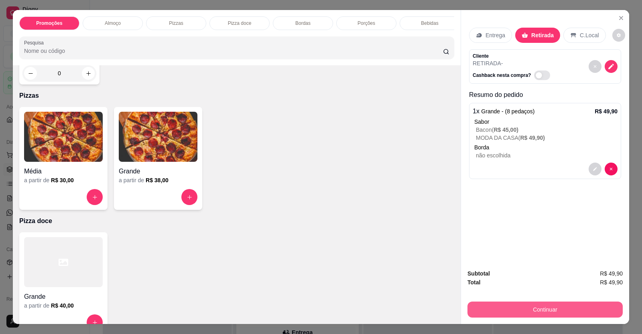
click at [478, 304] on button "Continuar" at bounding box center [544, 310] width 155 height 16
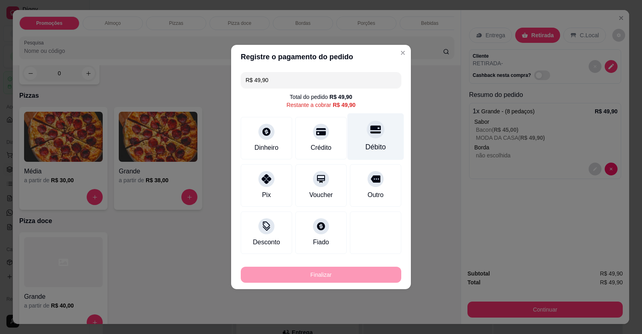
click at [370, 127] on icon at bounding box center [375, 130] width 10 height 8
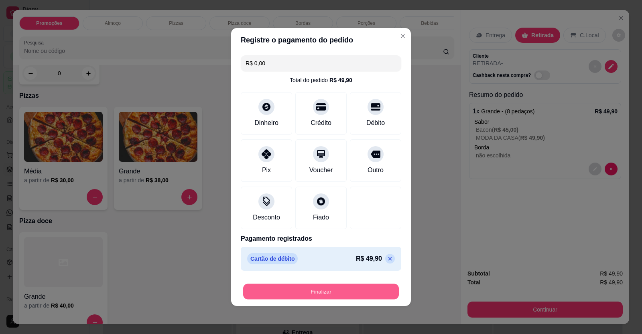
click at [348, 294] on button "Finalizar" at bounding box center [321, 292] width 156 height 16
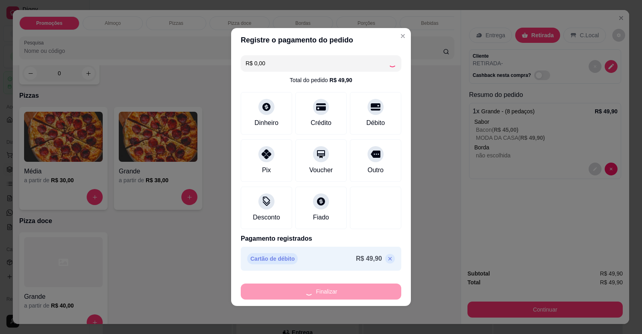
type input "-R$ 49,90"
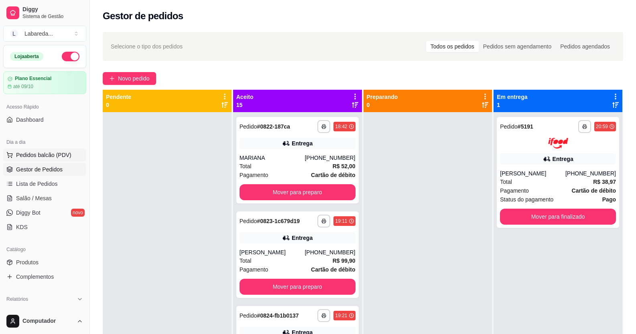
click at [42, 158] on span "Pedidos balcão (PDV)" at bounding box center [43, 155] width 55 height 8
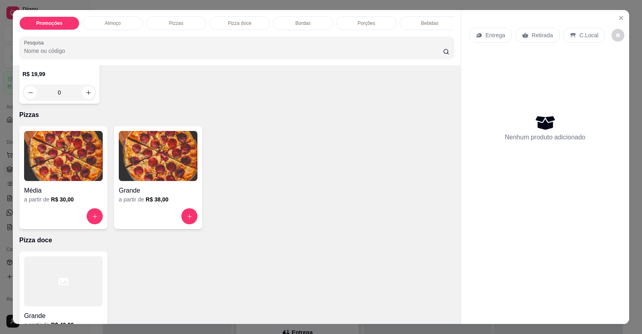
scroll to position [321, 0]
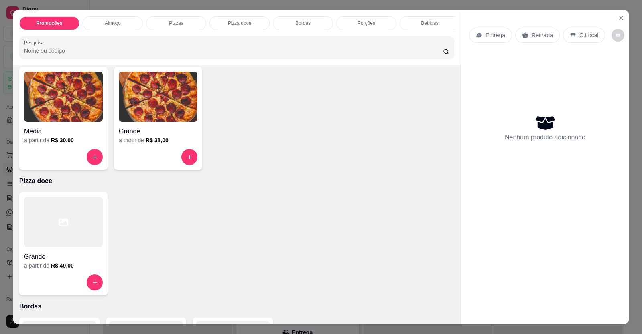
click at [155, 136] on h4 "Grande" at bounding box center [158, 132] width 79 height 10
click at [136, 119] on img at bounding box center [158, 97] width 79 height 50
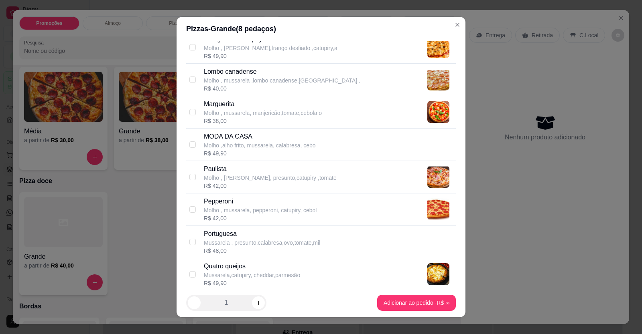
scroll to position [241, 0]
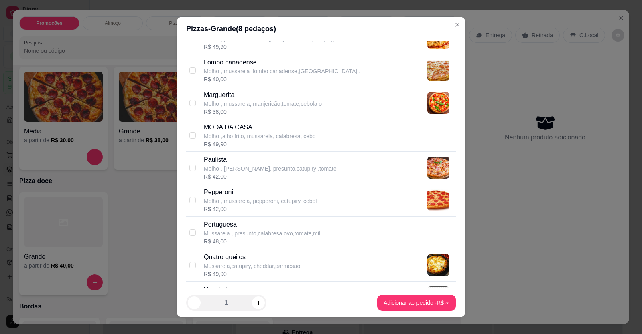
click at [260, 148] on div "R$ 49,90" at bounding box center [260, 144] width 112 height 8
checkbox input "true"
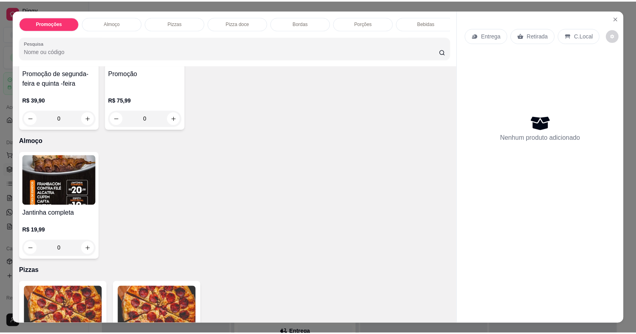
scroll to position [0, 0]
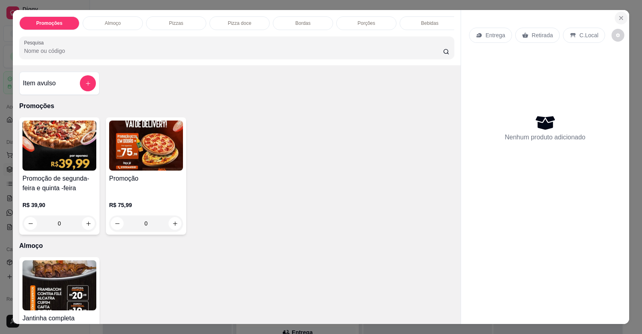
click at [617, 20] on icon "Close" at bounding box center [620, 18] width 6 height 6
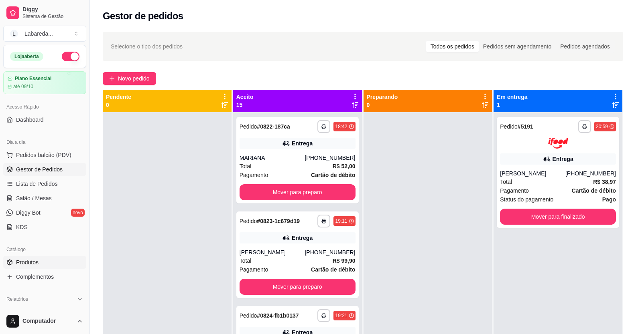
click at [27, 262] on span "Produtos" at bounding box center [27, 263] width 22 height 8
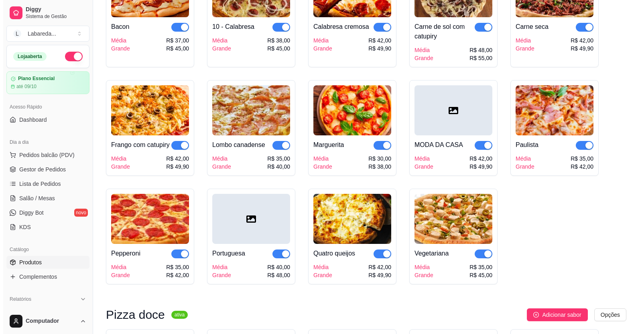
scroll to position [962, 0]
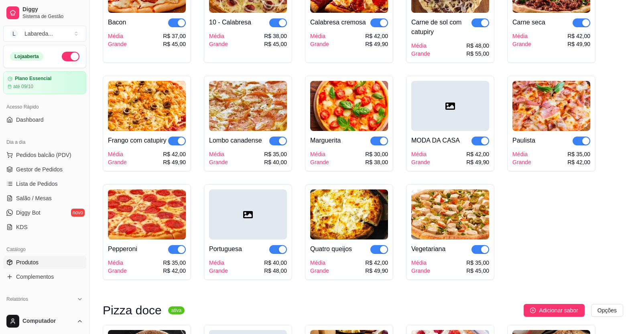
click at [445, 131] on div at bounding box center [450, 106] width 78 height 50
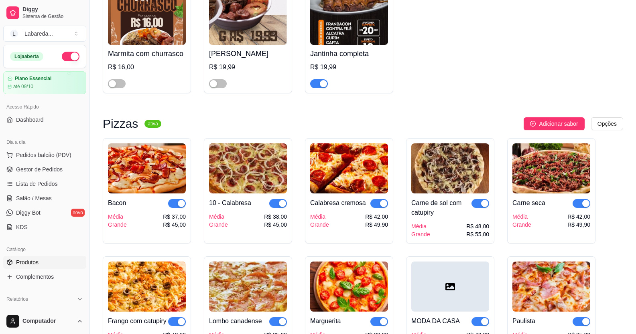
scroll to position [642, 0]
